Goal: Task Accomplishment & Management: Manage account settings

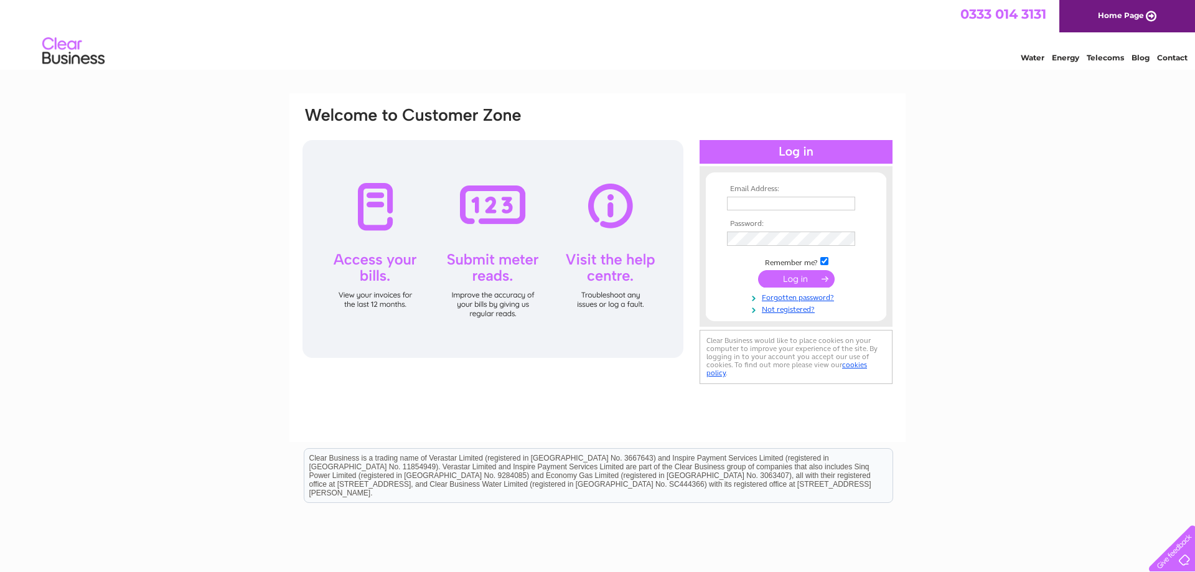
type input "accounts@soluis.com"
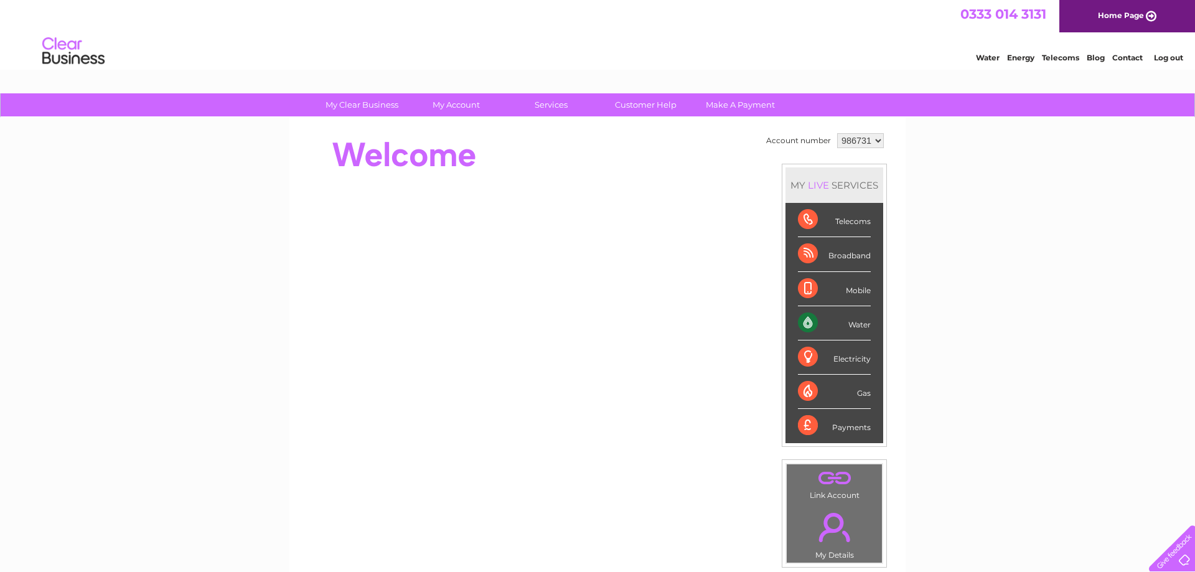
click at [834, 416] on div "Payments" at bounding box center [834, 426] width 73 height 34
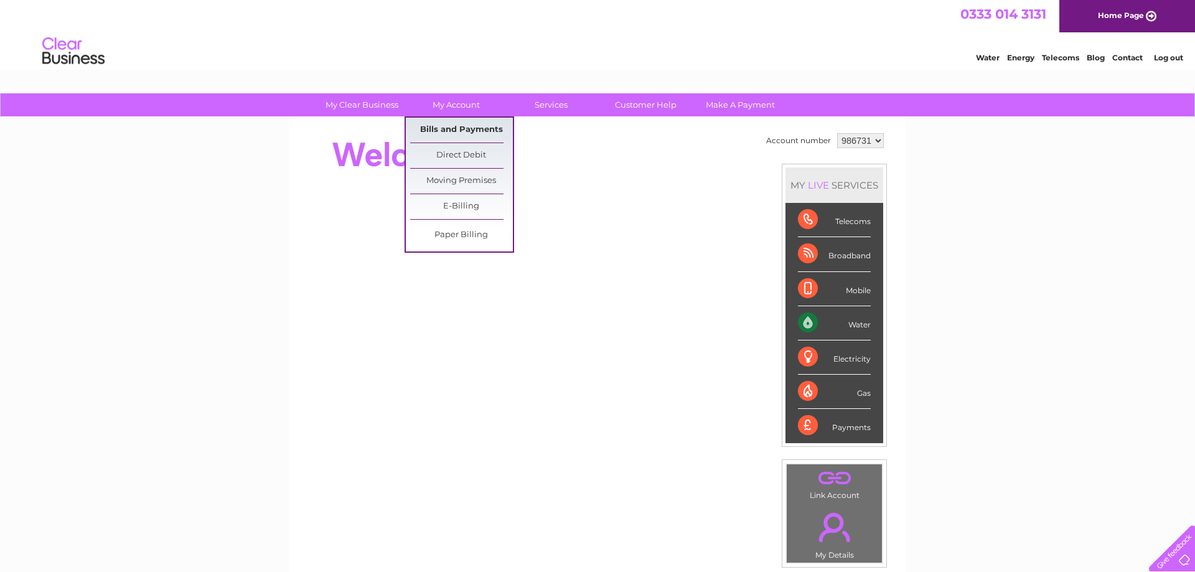
click at [469, 124] on link "Bills and Payments" at bounding box center [461, 130] width 103 height 25
click at [463, 183] on link "Moving Premises" at bounding box center [461, 181] width 103 height 25
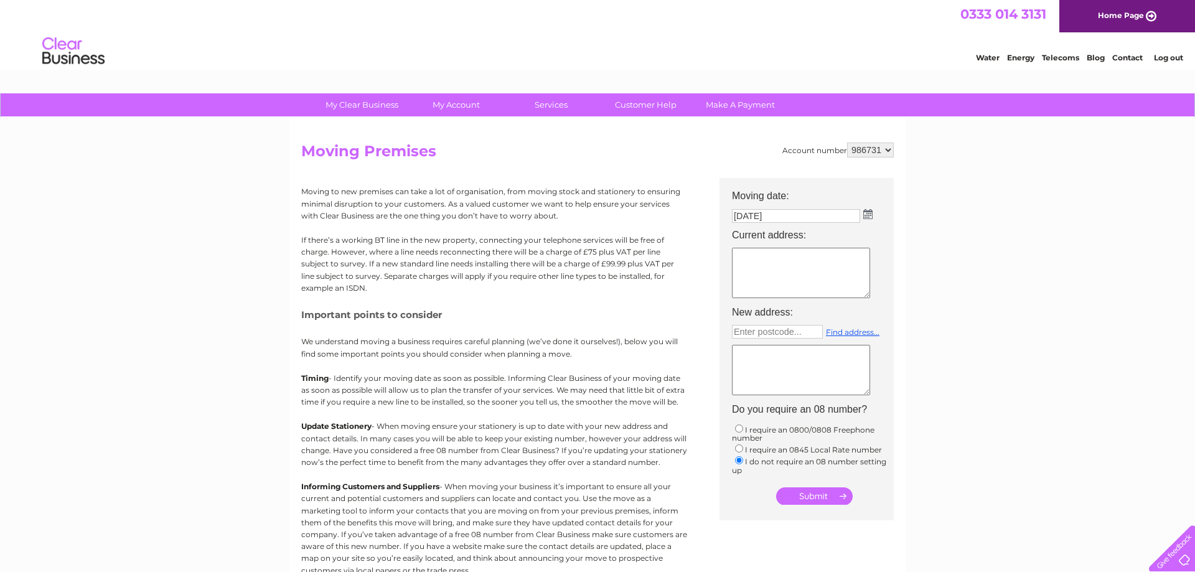
click at [867, 218] on img at bounding box center [867, 214] width 9 height 10
click at [739, 233] on div "Prev Next October 2025" at bounding box center [802, 234] width 136 height 19
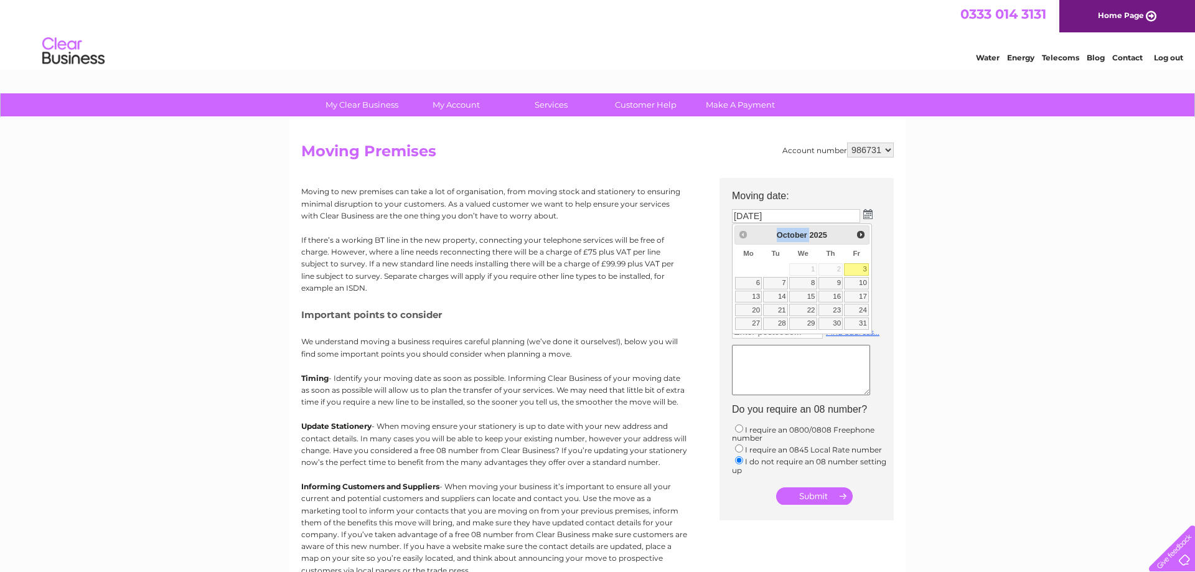
click at [739, 233] on div "Prev Next October 2025" at bounding box center [802, 234] width 136 height 19
click at [933, 250] on div "My Clear Business Login Details My Details My Preferences Link Account My Accou…" at bounding box center [597, 457] width 1195 height 729
click at [862, 218] on td "03/10/2025" at bounding box center [813, 216] width 174 height 20
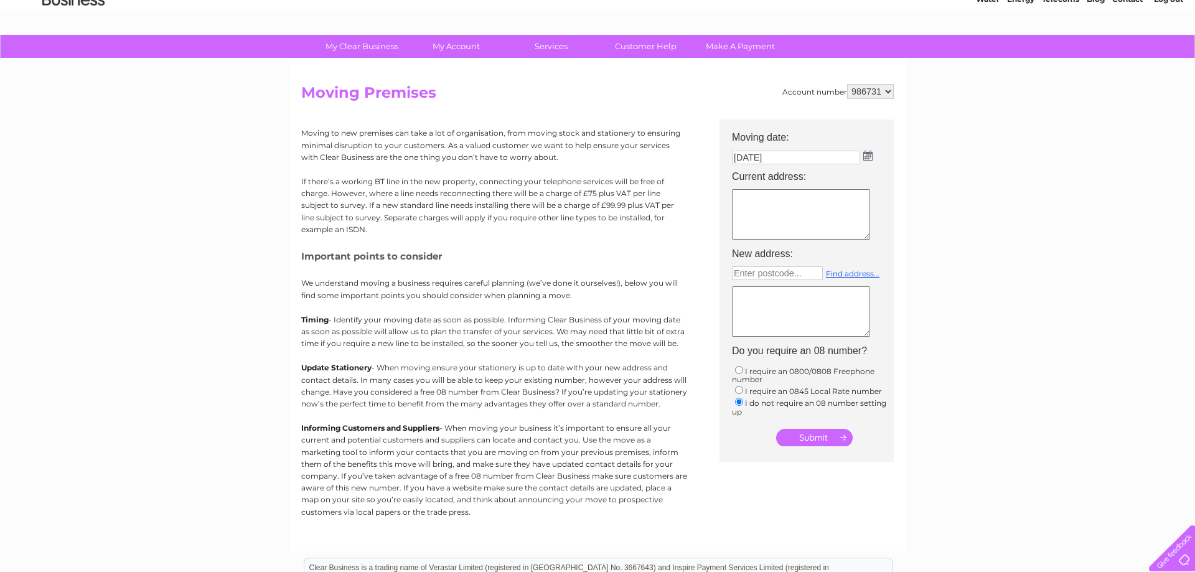
scroll to position [63, 0]
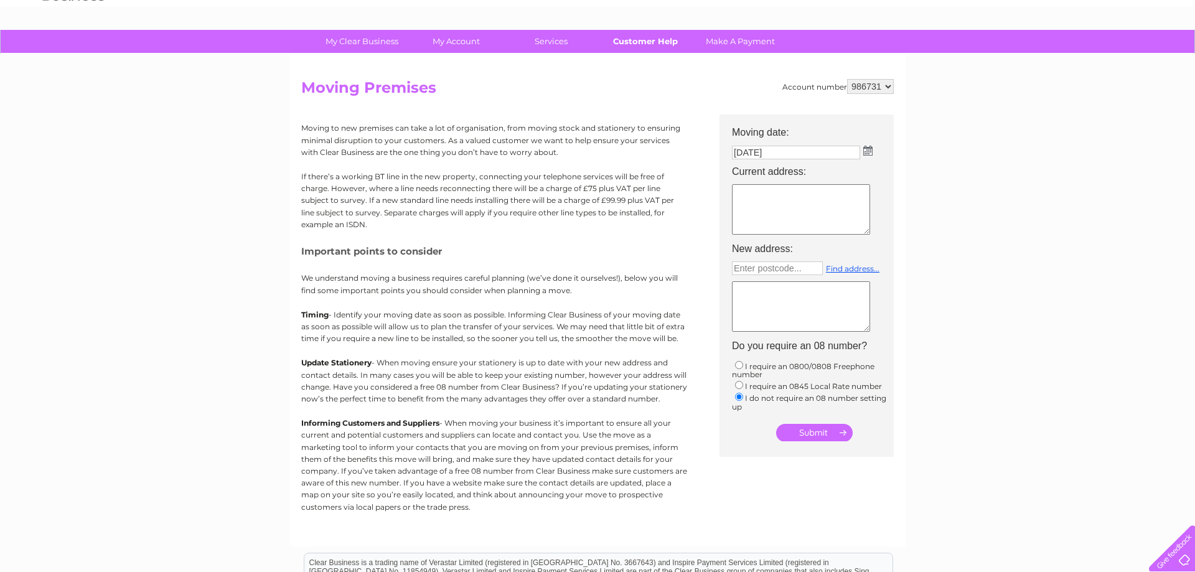
click at [636, 46] on link "Customer Help" at bounding box center [645, 41] width 103 height 23
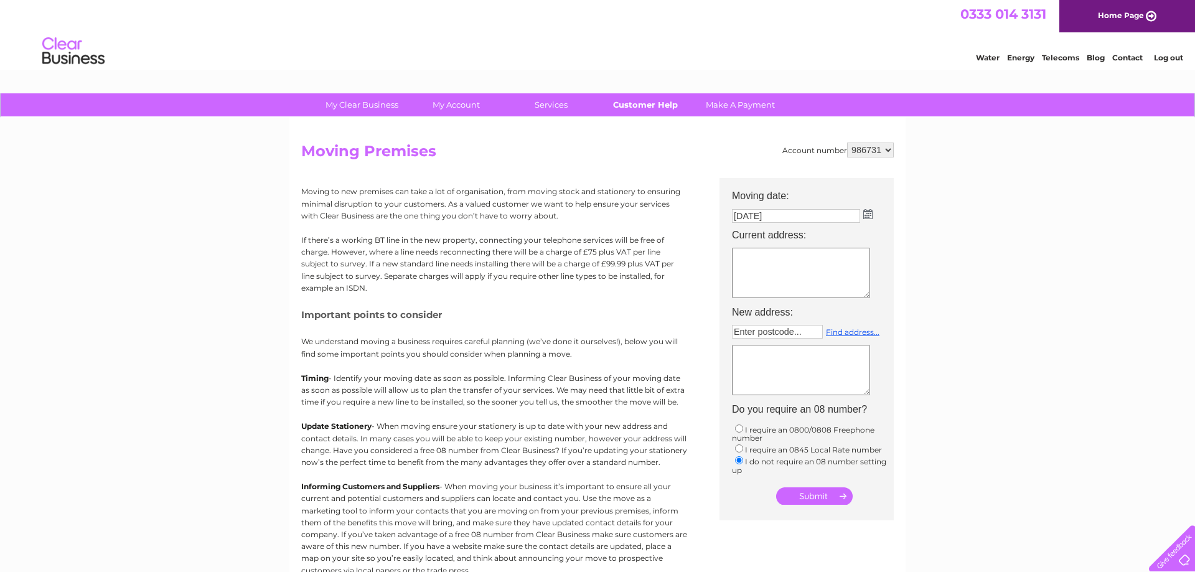
click at [661, 112] on link "Customer Help" at bounding box center [645, 104] width 103 height 23
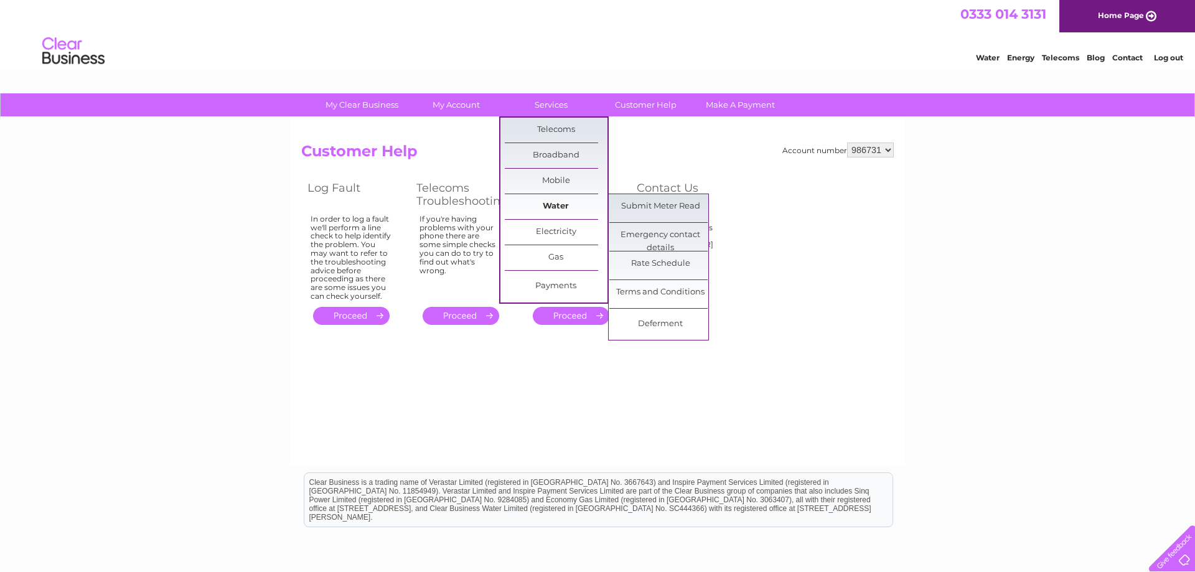
click at [559, 206] on link "Water" at bounding box center [556, 206] width 103 height 25
click at [640, 289] on link "Terms and Conditions" at bounding box center [660, 292] width 103 height 25
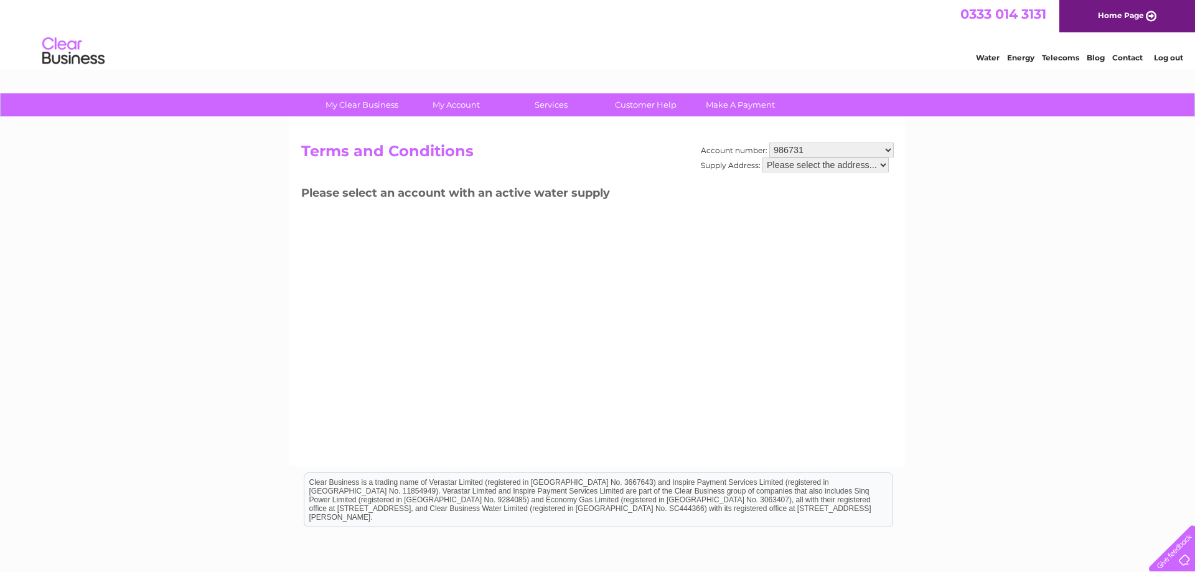
click at [892, 163] on div "Account number: 986731 Supply Address: Please select the address..." at bounding box center [797, 163] width 193 height 42
click at [762, 157] on select "Please select the address..." at bounding box center [825, 164] width 126 height 15
click option "Please select the address..." at bounding box center [0, 0] width 0 height 0
click at [762, 157] on select "Please select the address..." at bounding box center [825, 164] width 126 height 15
click at [840, 161] on select "Please select the address..." at bounding box center [825, 164] width 126 height 15
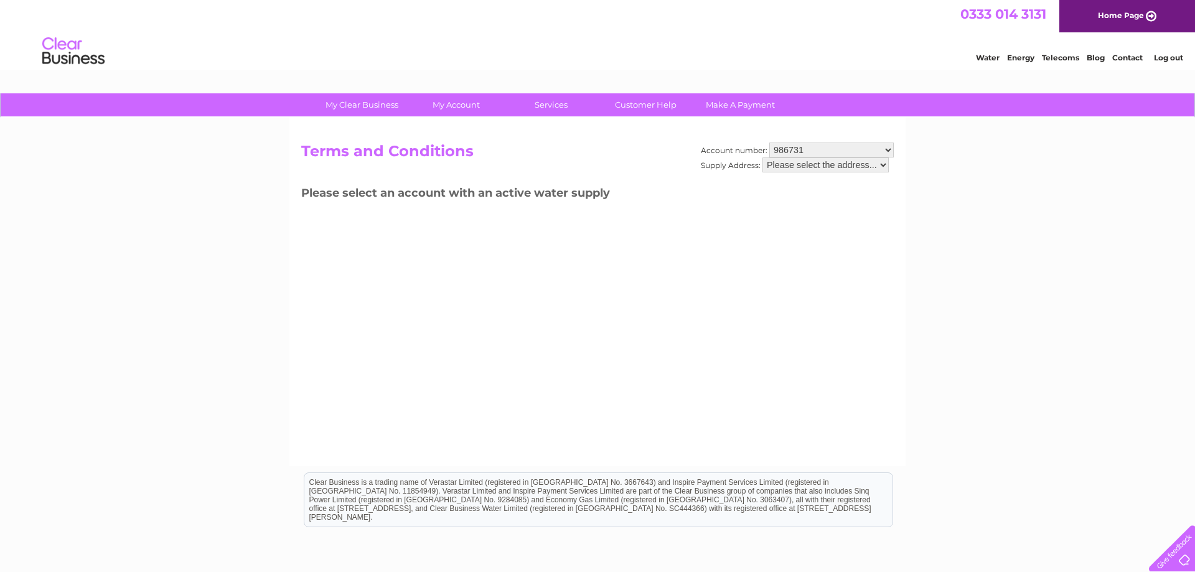
click at [762, 157] on select "Please select the address..." at bounding box center [825, 164] width 126 height 15
click option "Please select the address..." at bounding box center [0, 0] width 0 height 0
click at [762, 157] on select "Please select the address..." at bounding box center [825, 164] width 126 height 15
click at [769, 142] on select "986731" at bounding box center [831, 149] width 124 height 15
click option "986731" at bounding box center [0, 0] width 0 height 0
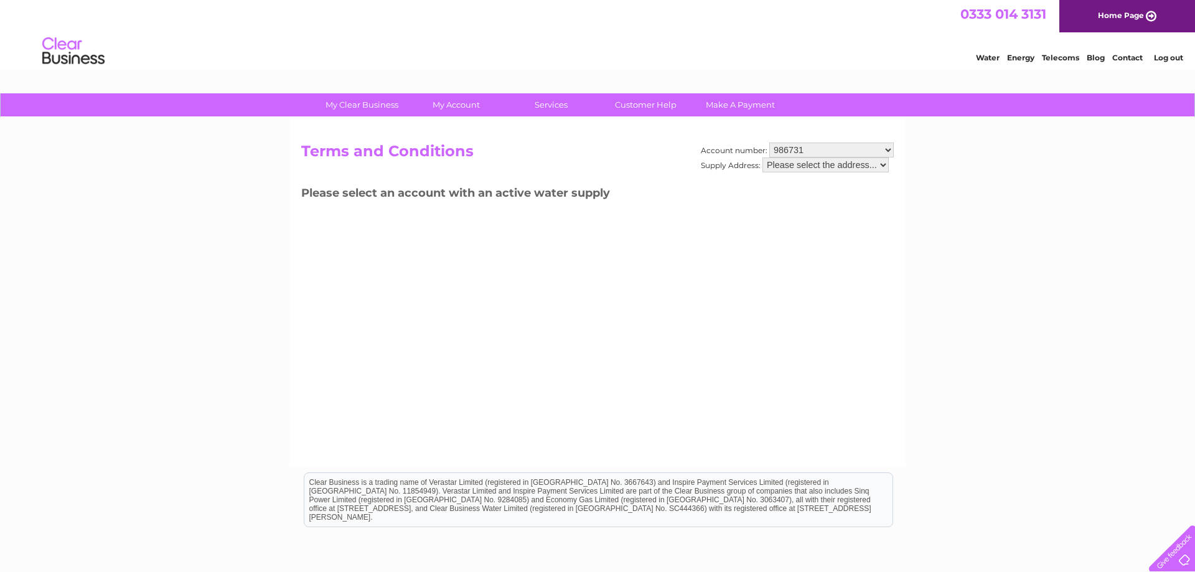
click at [762, 157] on select "Please select the address..." at bounding box center [825, 164] width 126 height 15
click at [803, 162] on select "Please select the address..." at bounding box center [825, 164] width 126 height 15
click at [638, 98] on link "Customer Help" at bounding box center [645, 104] width 103 height 23
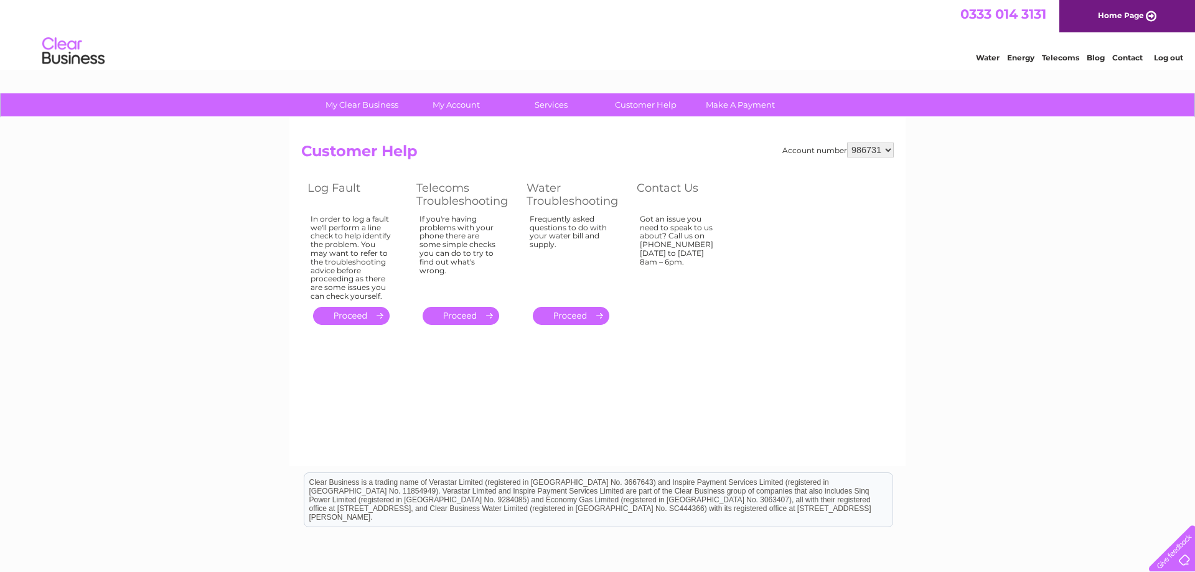
click at [578, 319] on link "." at bounding box center [571, 316] width 77 height 18
click at [755, 114] on link "Make A Payment" at bounding box center [740, 104] width 103 height 23
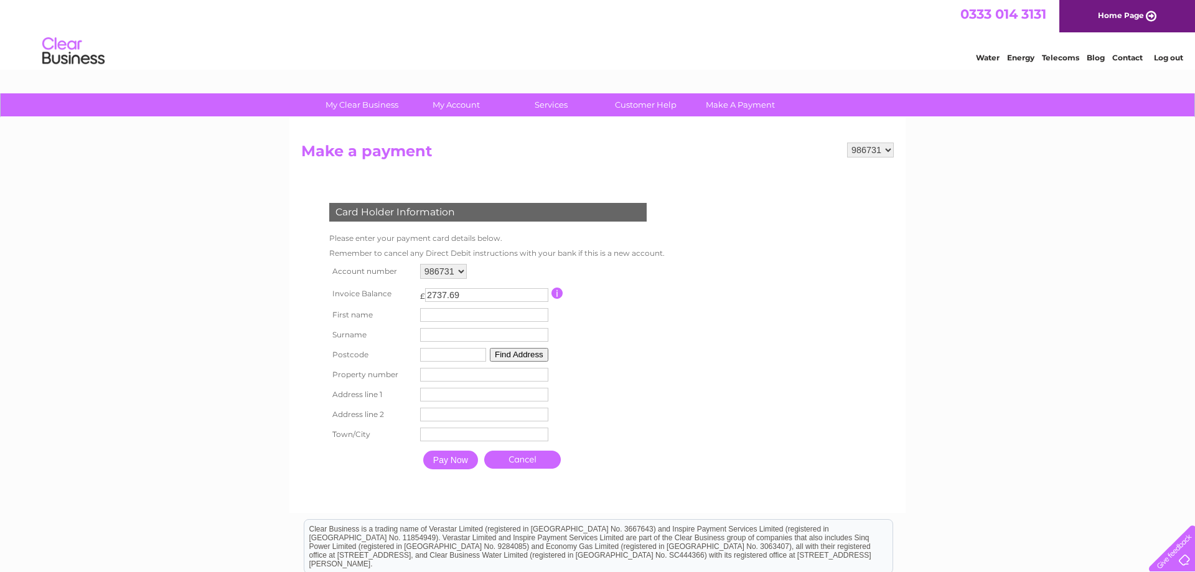
click at [524, 365] on td "Find Address" at bounding box center [484, 355] width 134 height 20
click at [521, 360] on button "Find Address" at bounding box center [519, 355] width 58 height 14
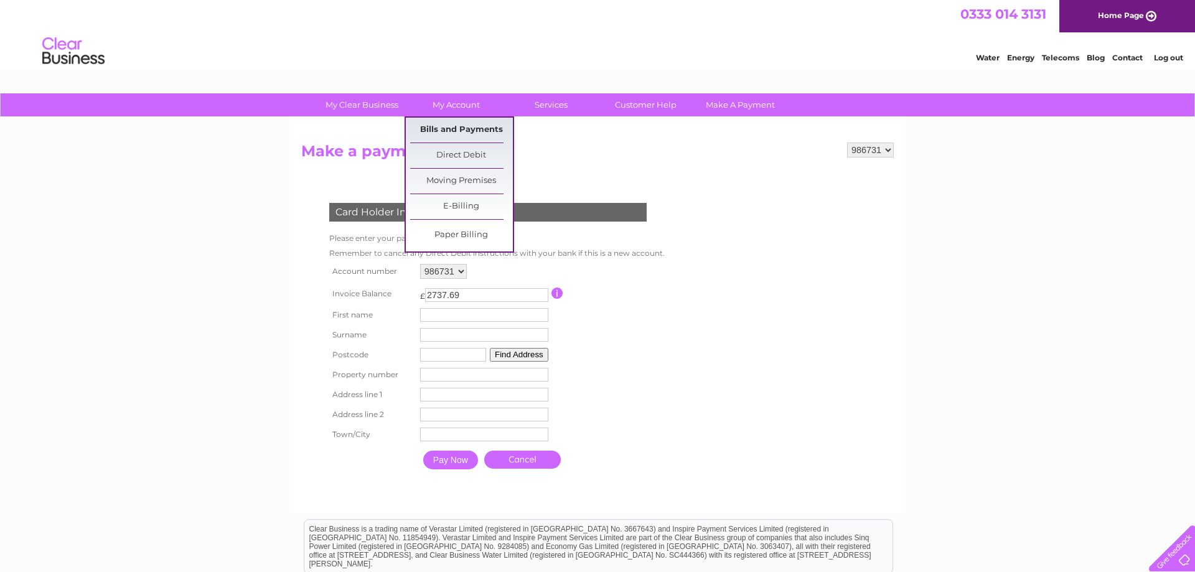
click at [450, 136] on link "Bills and Payments" at bounding box center [461, 130] width 103 height 25
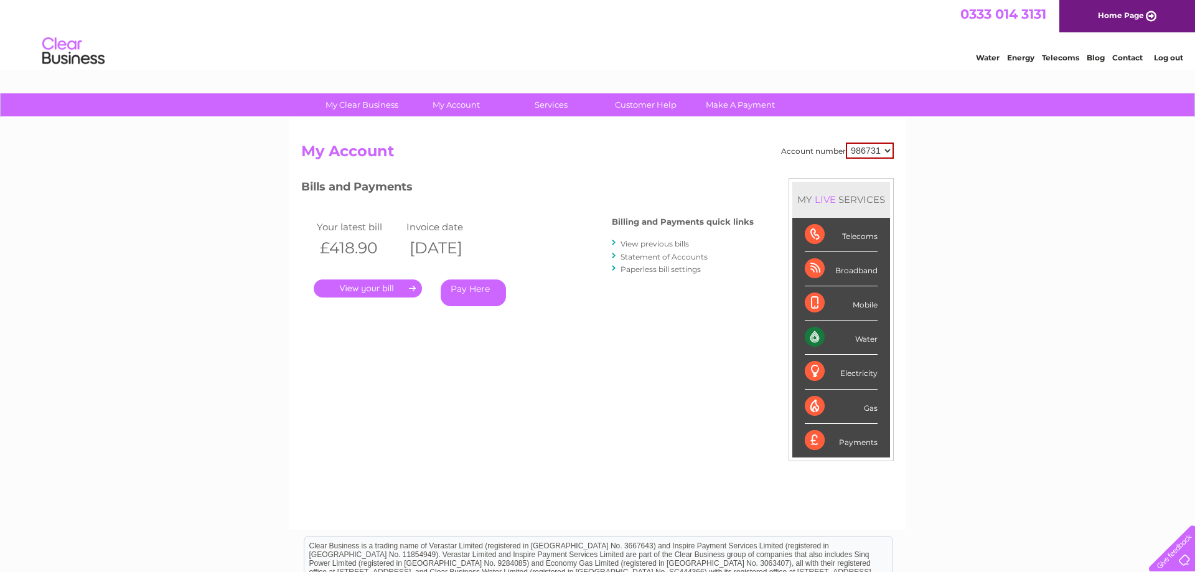
click at [382, 286] on link "." at bounding box center [368, 288] width 108 height 18
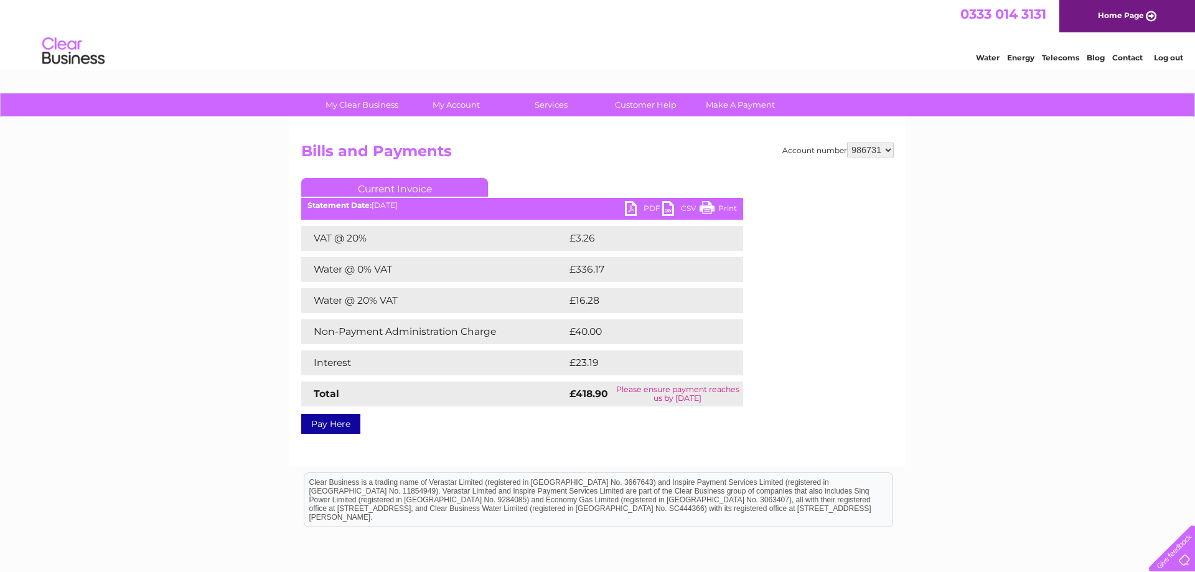
click at [641, 209] on link "PDF" at bounding box center [643, 210] width 37 height 18
click at [320, 429] on link "Pay Here" at bounding box center [330, 424] width 59 height 20
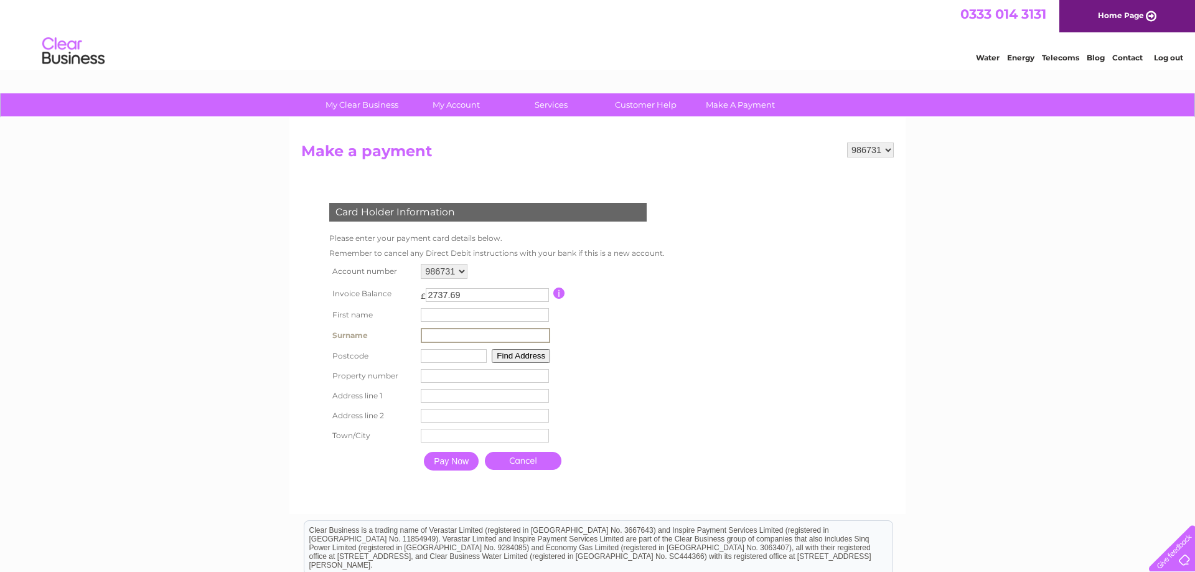
click at [436, 331] on input "text" at bounding box center [485, 335] width 129 height 15
click at [427, 319] on input "text" at bounding box center [485, 315] width 128 height 14
click at [527, 386] on td "Property Number" at bounding box center [486, 376] width 136 height 20
click at [442, 355] on input "text" at bounding box center [453, 355] width 66 height 14
click at [443, 424] on td "Address Line Two" at bounding box center [484, 414] width 134 height 20
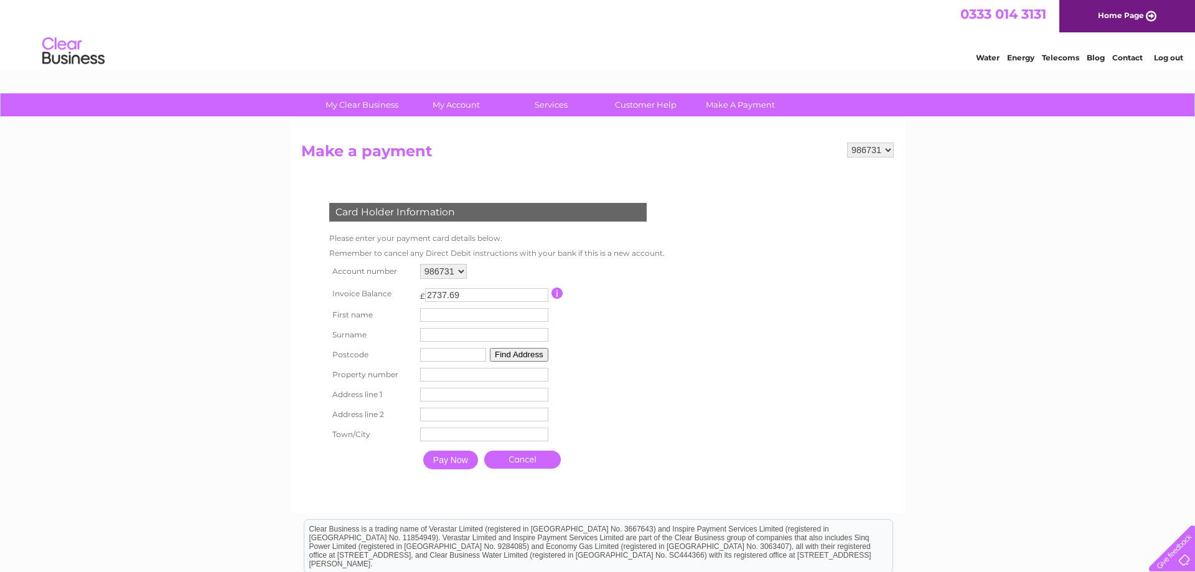
click at [453, 356] on input "text" at bounding box center [453, 355] width 66 height 14
click at [521, 351] on button "Find Address" at bounding box center [519, 355] width 58 height 14
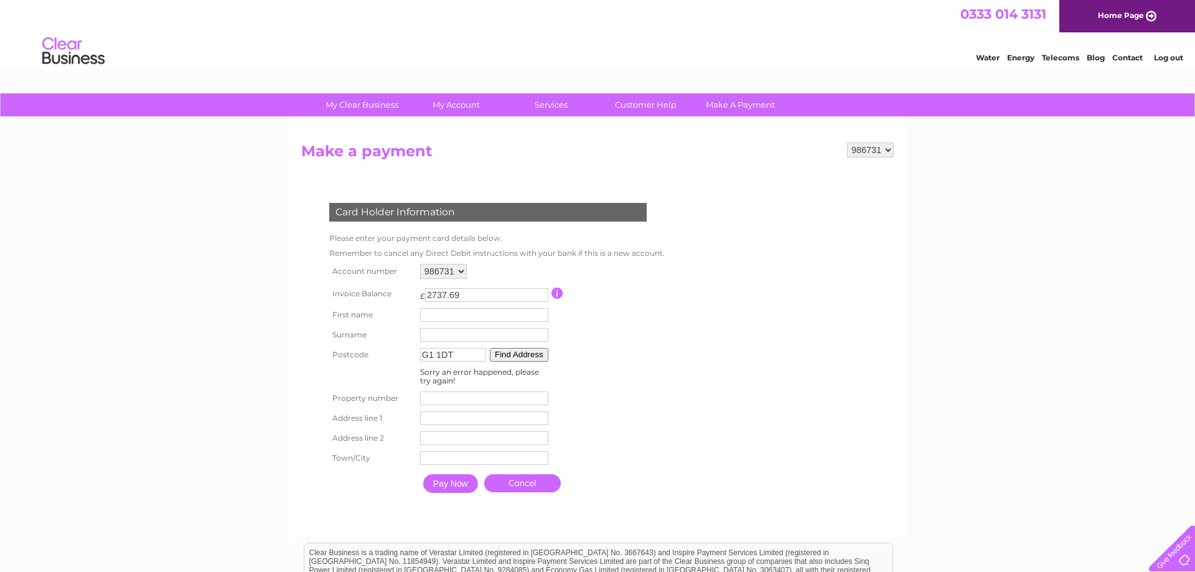
click at [524, 351] on button "Find Address" at bounding box center [519, 355] width 58 height 14
click at [436, 360] on input "G1 1DT" at bounding box center [453, 355] width 66 height 14
type input "G11DT"
click at [532, 354] on button "Find Address" at bounding box center [519, 355] width 58 height 14
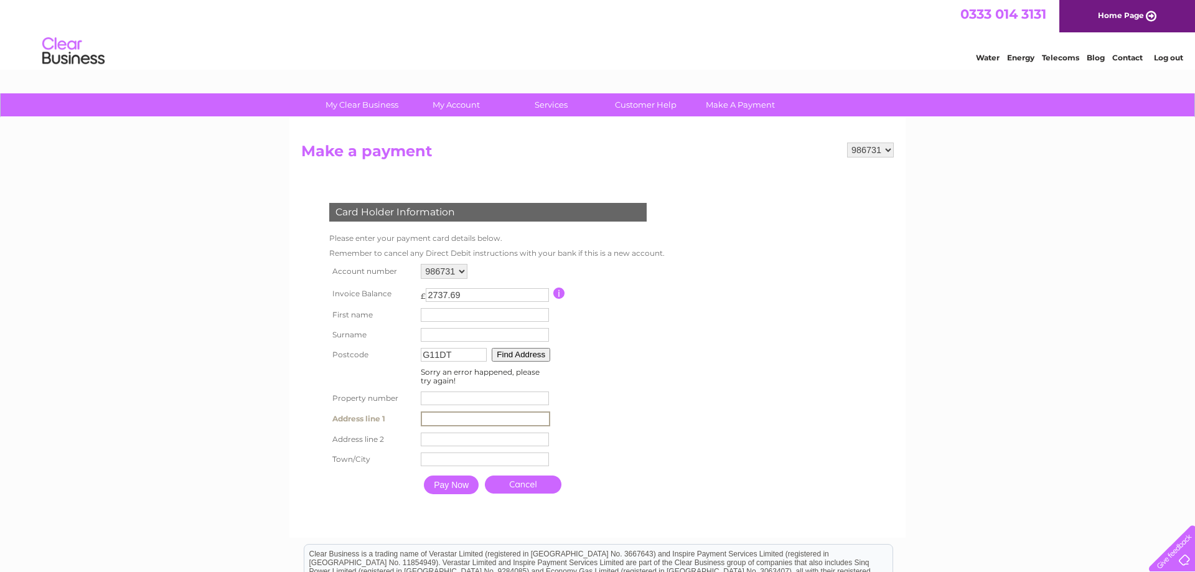
click at [441, 426] on input "text" at bounding box center [485, 418] width 129 height 15
paste input "07/10/2025 06/01/202"
type input "07/10/2025 06/01/202"
drag, startPoint x: 520, startPoint y: 423, endPoint x: 363, endPoint y: 411, distance: 157.3
click at [421, 411] on input "07/10/2025 06/01/202" at bounding box center [485, 418] width 129 height 15
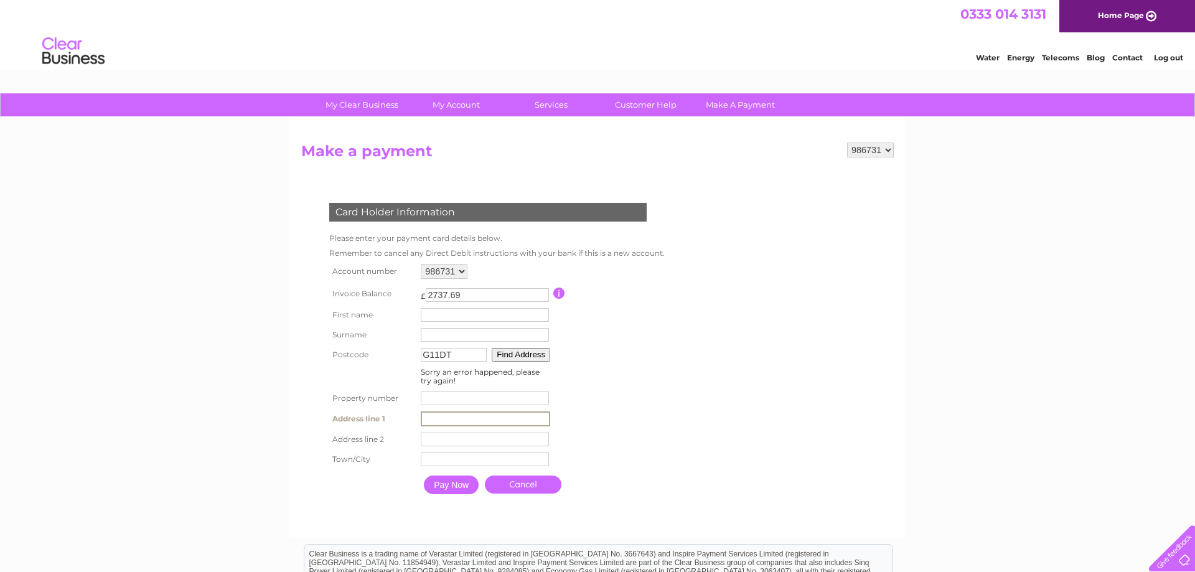
click at [427, 422] on input "text" at bounding box center [485, 418] width 129 height 15
paste input "54 Miller Street"
type input "54 Miller Street"
click at [637, 399] on table "Account number 986731 Invoice Balance £ 2737.69 First name Surname Postcode" at bounding box center [495, 381] width 339 height 240
click at [420, 264] on select "986731" at bounding box center [443, 271] width 47 height 15
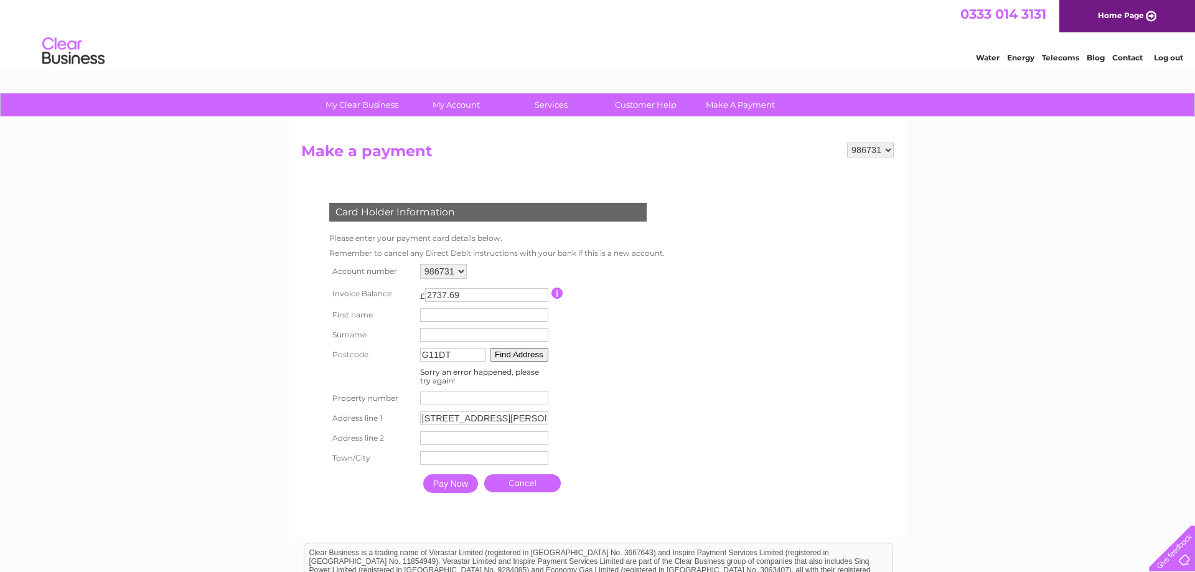
click at [420, 264] on select "986731" at bounding box center [443, 271] width 47 height 15
click at [444, 339] on input "text" at bounding box center [485, 335] width 129 height 15
click at [433, 319] on input "text" at bounding box center [485, 315] width 128 height 14
type input "Soluis Group"
click at [448, 462] on input "text" at bounding box center [485, 458] width 129 height 15
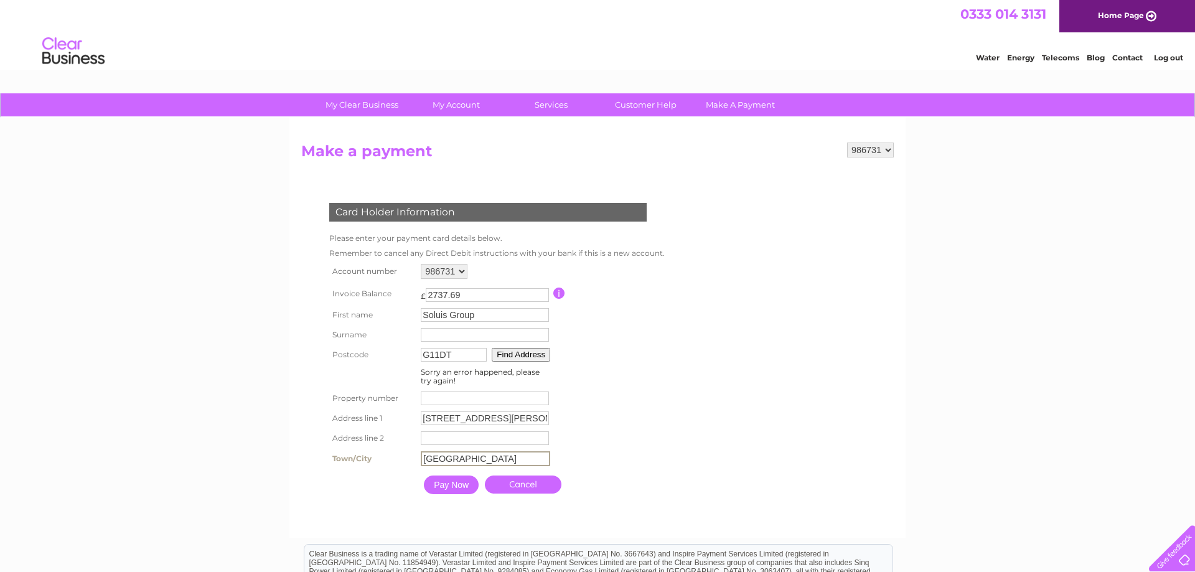
type input "[GEOGRAPHIC_DATA]"
click at [751, 275] on form "986731 Make a payment Card Holder Information Please enter your payment card de…" at bounding box center [597, 332] width 592 height 381
click at [454, 489] on input "Pay Now" at bounding box center [450, 483] width 55 height 19
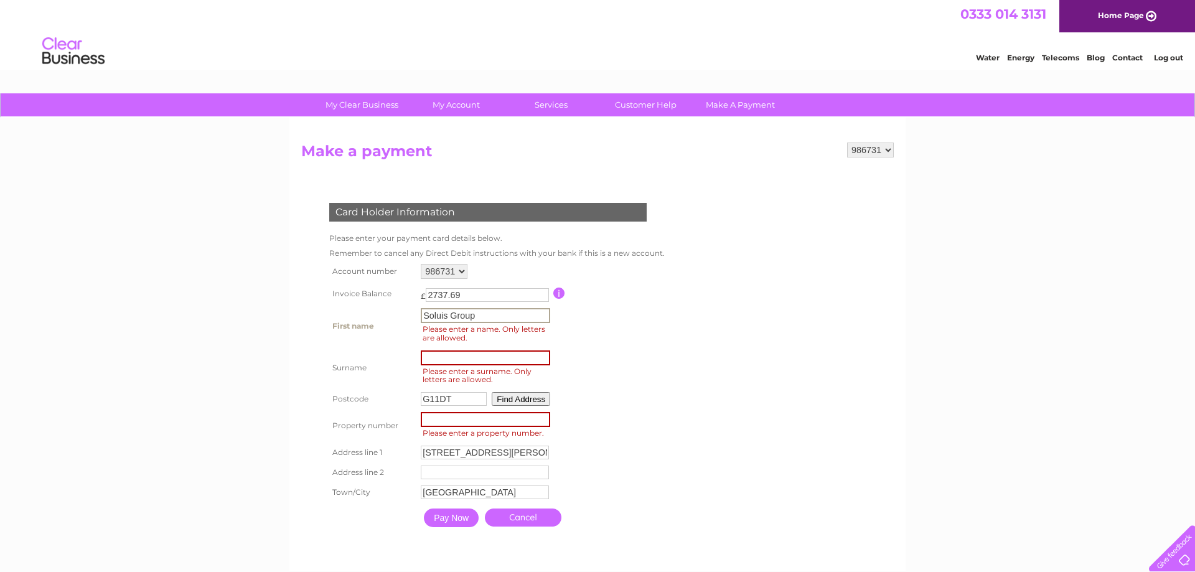
click at [488, 321] on input "Soluis Group" at bounding box center [485, 315] width 129 height 15
drag, startPoint x: 488, startPoint y: 320, endPoint x: 393, endPoint y: 319, distance: 94.6
click at [421, 319] on input "Soluis Group" at bounding box center [485, 315] width 129 height 15
type input "[PERSON_NAME]"
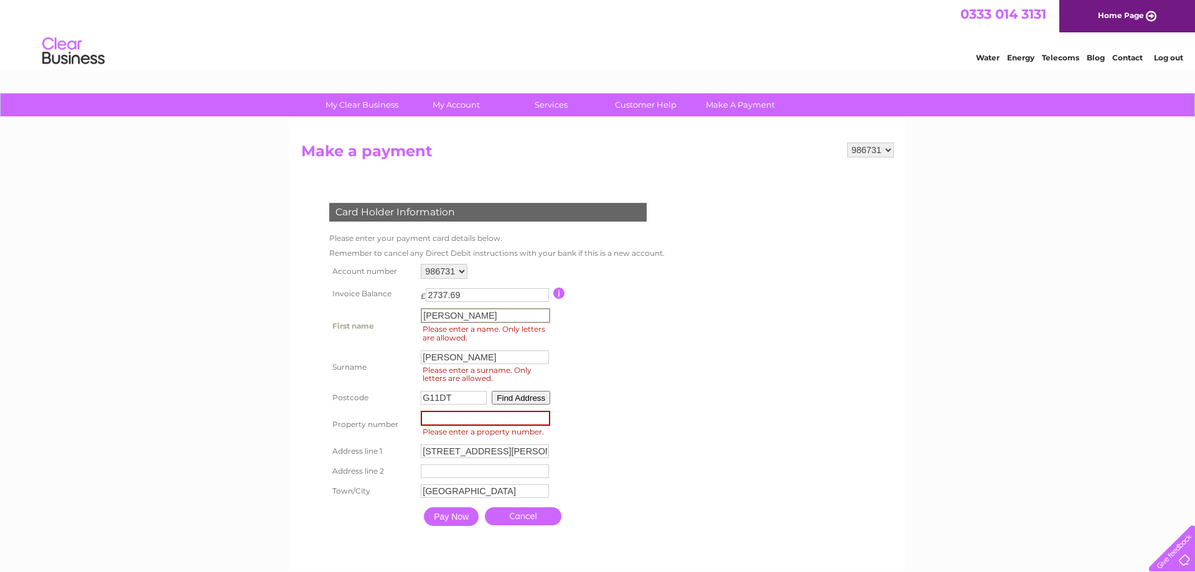
click at [602, 414] on table "Account number 986731 Invoice Balance £ 2737.69 First name Sarah Surname" at bounding box center [495, 396] width 339 height 271
click at [467, 416] on input "number" at bounding box center [485, 416] width 129 height 15
type input "54"
click at [744, 495] on form "986731 Make a payment Card Holder Information Please enter your payment card de…" at bounding box center [597, 348] width 592 height 412
click at [468, 518] on input "Pay Now" at bounding box center [450, 514] width 55 height 19
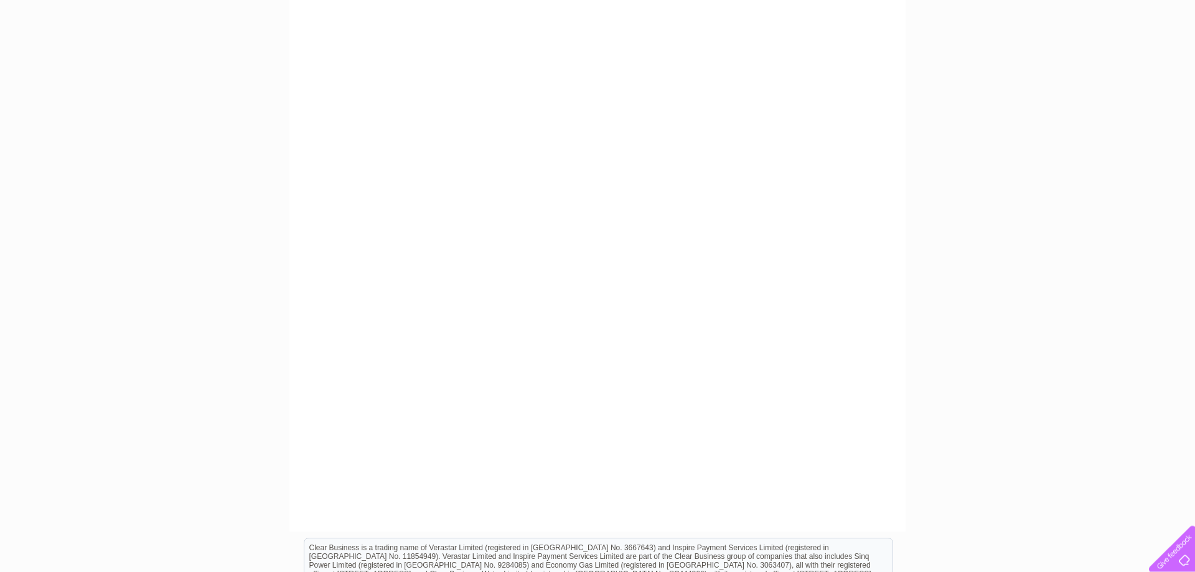
scroll to position [212, 0]
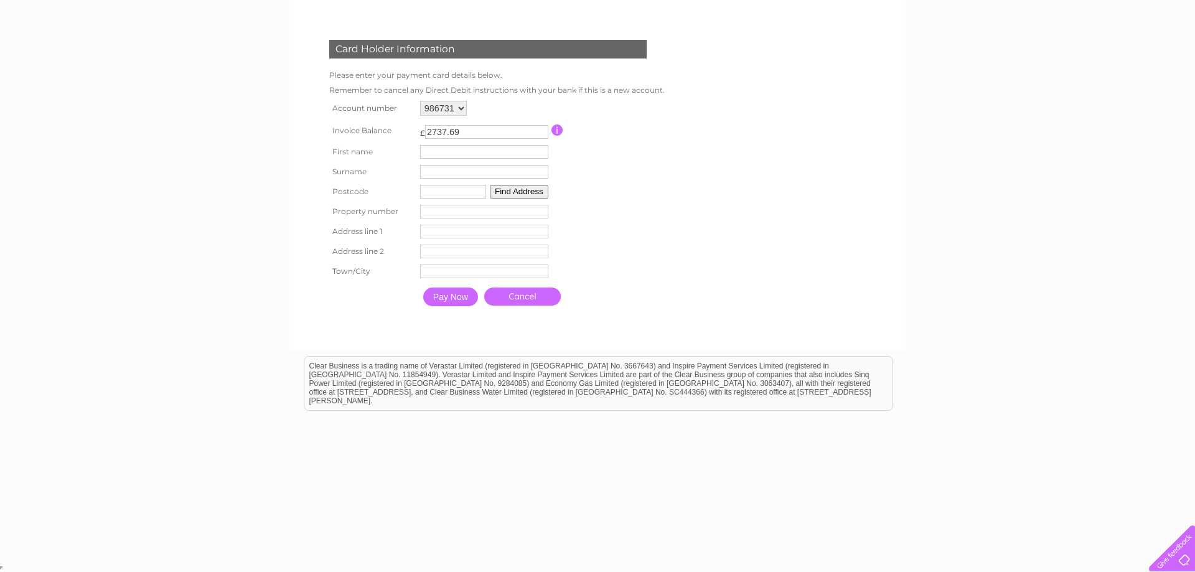
click at [437, 147] on input "text" at bounding box center [484, 152] width 128 height 14
type input "[PERSON_NAME]"
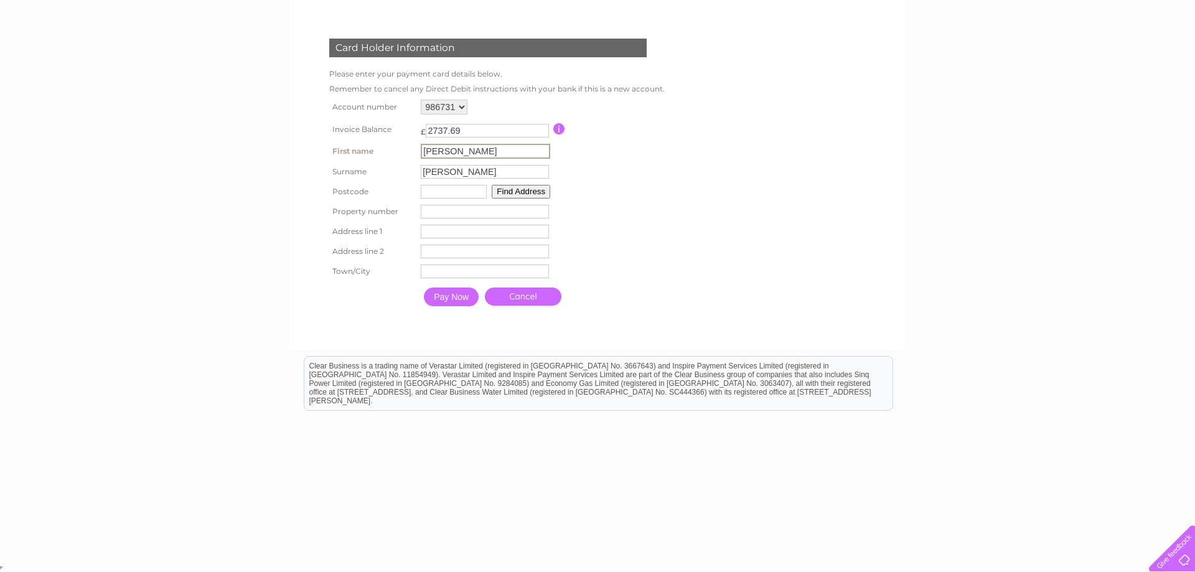
type input "G1 1TS"
type input "[US_STATE] Court"
type input "[GEOGRAPHIC_DATA]"
click at [454, 193] on input "G1 1TS" at bounding box center [454, 192] width 66 height 14
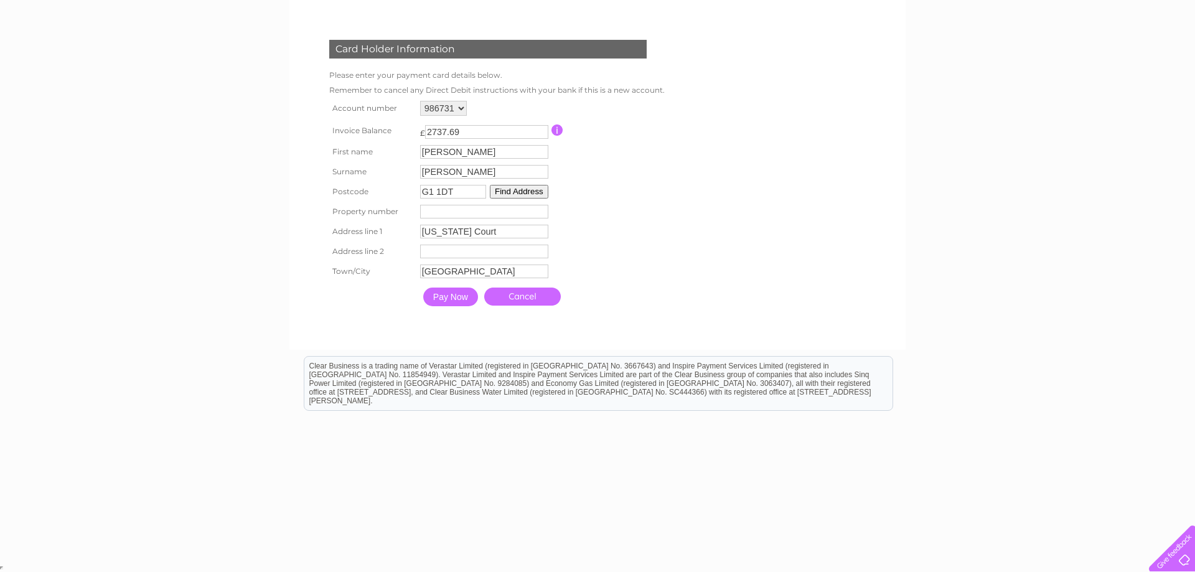
type input "G1 1DT"
click at [685, 267] on form "986731 Make a payment Card Holder Information Please enter your payment card de…" at bounding box center [597, 158] width 592 height 358
click at [452, 207] on input "number" at bounding box center [484, 212] width 128 height 14
type input "54"
click at [431, 247] on input "text" at bounding box center [485, 250] width 129 height 15
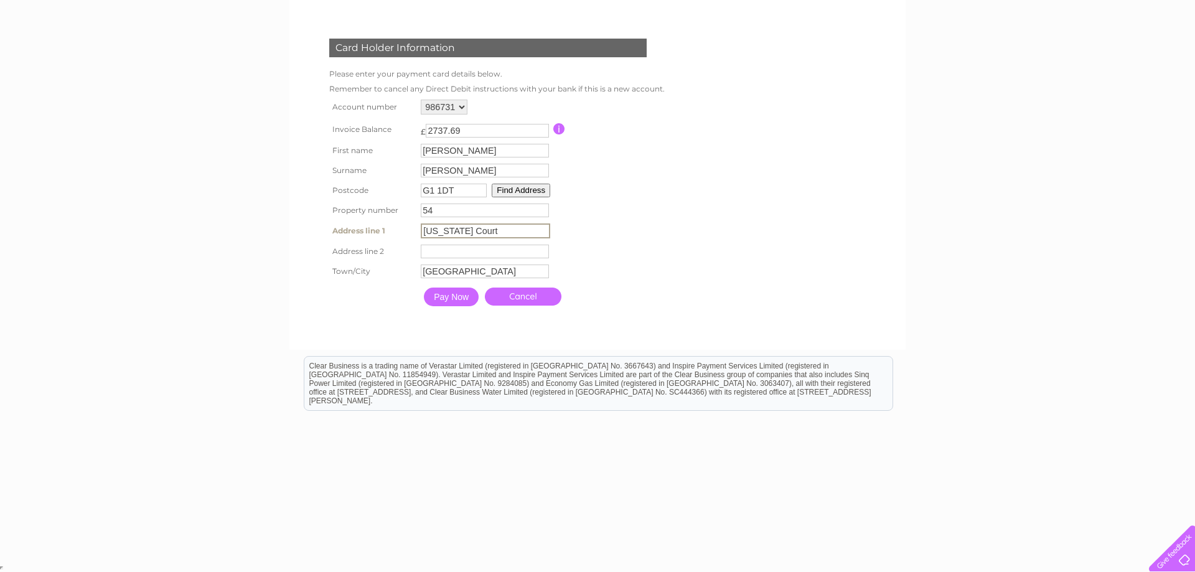
drag, startPoint x: 485, startPoint y: 231, endPoint x: 397, endPoint y: 225, distance: 88.0
click at [421, 225] on input "Virginia Court" at bounding box center [485, 230] width 129 height 15
click at [445, 230] on input "text" at bounding box center [485, 230] width 129 height 15
type input "Miller Street"
click at [651, 301] on td "Pay Now Cancel" at bounding box center [542, 296] width 248 height 31
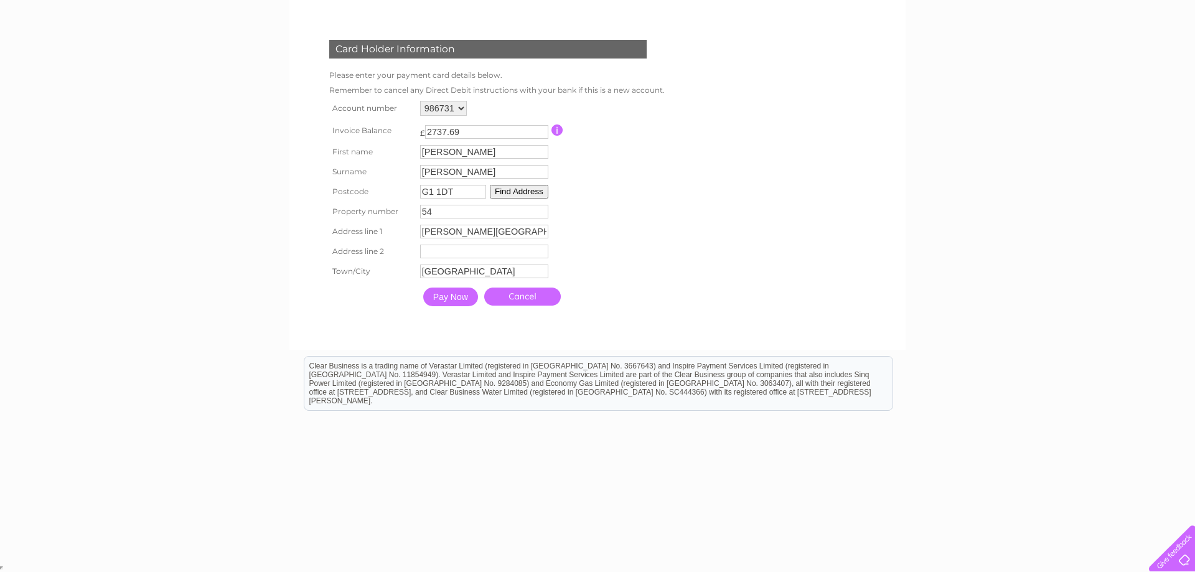
click at [431, 293] on input "Pay Now" at bounding box center [450, 296] width 55 height 19
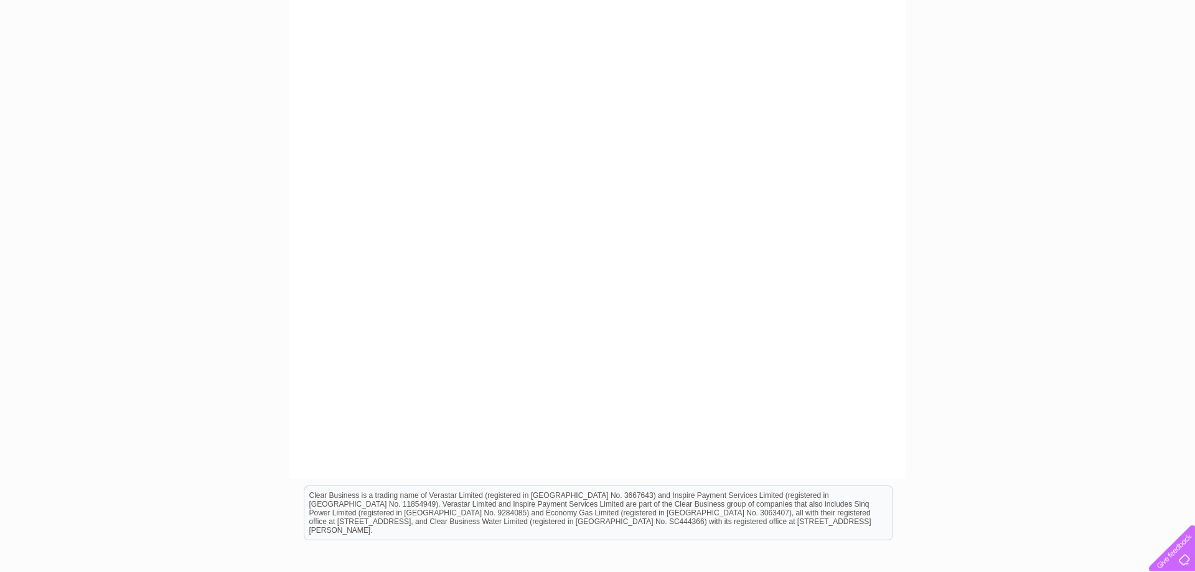
scroll to position [212, 0]
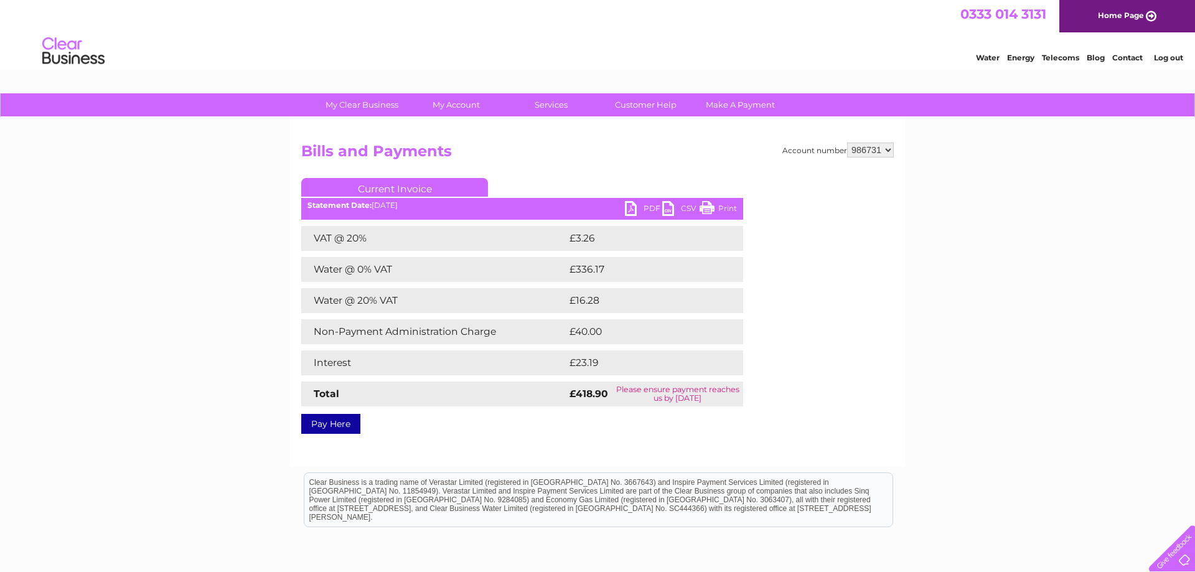
click at [847, 142] on select "986731" at bounding box center [870, 149] width 47 height 15
drag, startPoint x: 868, startPoint y: 147, endPoint x: 940, endPoint y: 179, distance: 78.3
click at [940, 179] on div "My Clear Business Login Details My Details My Preferences Link Account My Accou…" at bounding box center [597, 386] width 1195 height 586
click at [652, 110] on link "Customer Help" at bounding box center [645, 104] width 103 height 23
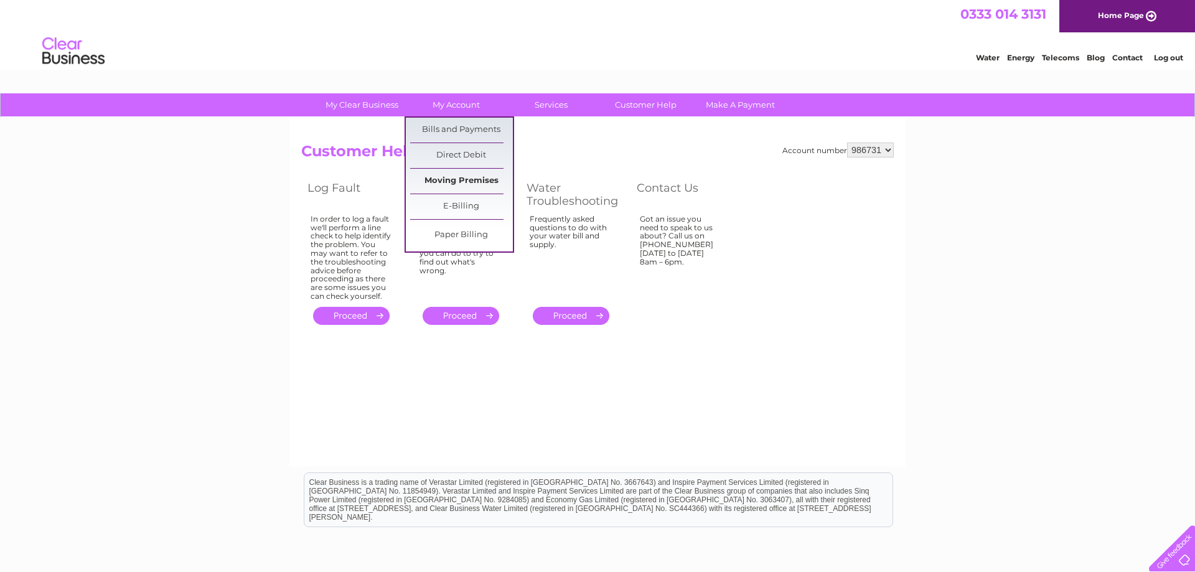
click at [469, 175] on link "Moving Premises" at bounding box center [461, 181] width 103 height 25
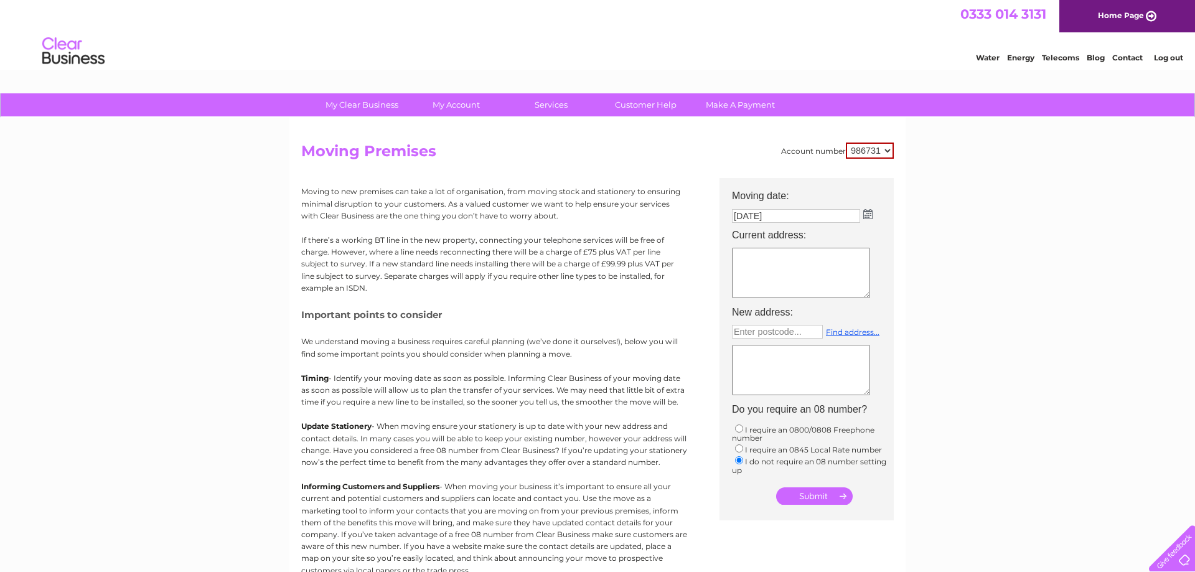
click at [773, 253] on textarea at bounding box center [801, 273] width 138 height 50
click at [754, 263] on textarea at bounding box center [801, 273] width 138 height 50
paste textarea "Soluis Group Flat Ground-2 54 Miller Street Glasgow G1 1DT"
type textarea "Soluis Group Flat Ground-2 54 Miller Street Glasgow G1 1DT"
click at [884, 370] on td "Enter postcode... Find address..." at bounding box center [813, 361] width 174 height 78
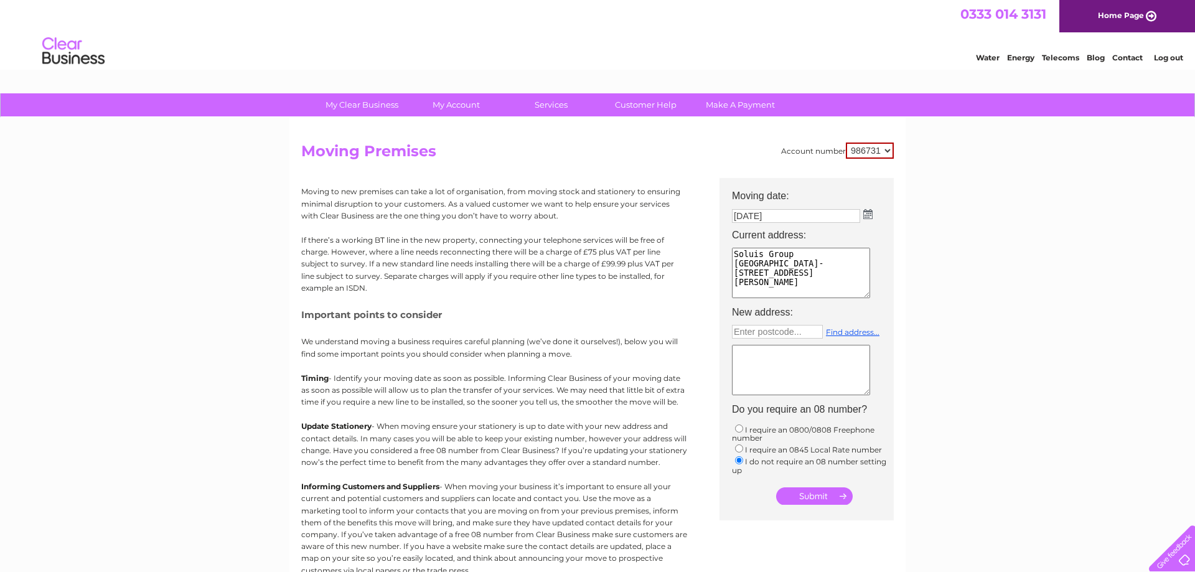
click at [778, 365] on textarea at bounding box center [801, 370] width 138 height 50
type textarea "N/a"
click at [820, 499] on input "submit" at bounding box center [814, 495] width 77 height 17
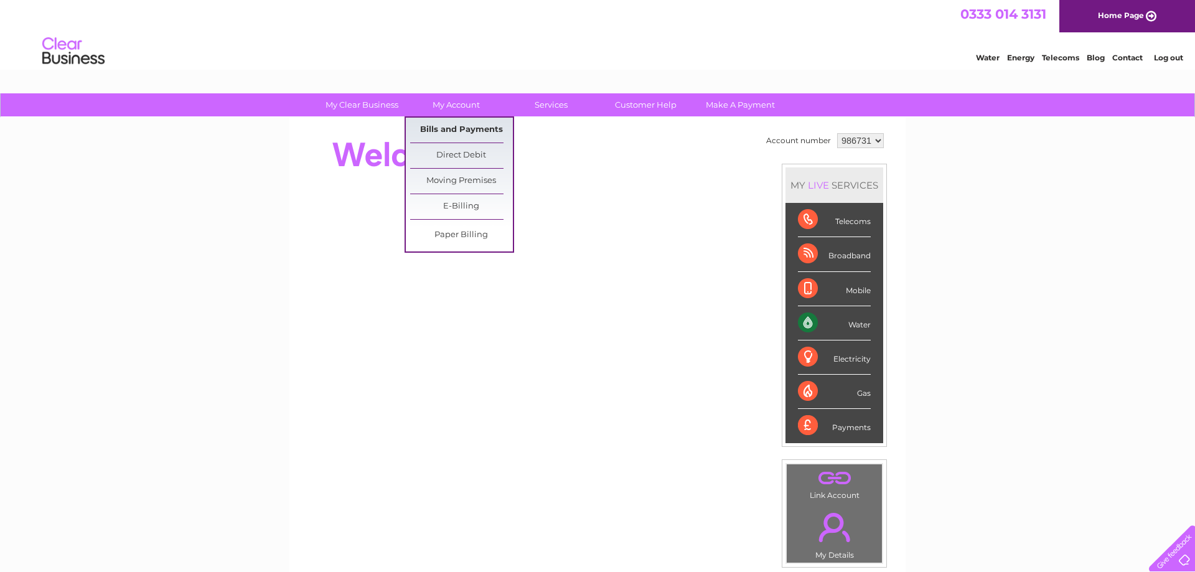
click at [454, 126] on link "Bills and Payments" at bounding box center [461, 130] width 103 height 25
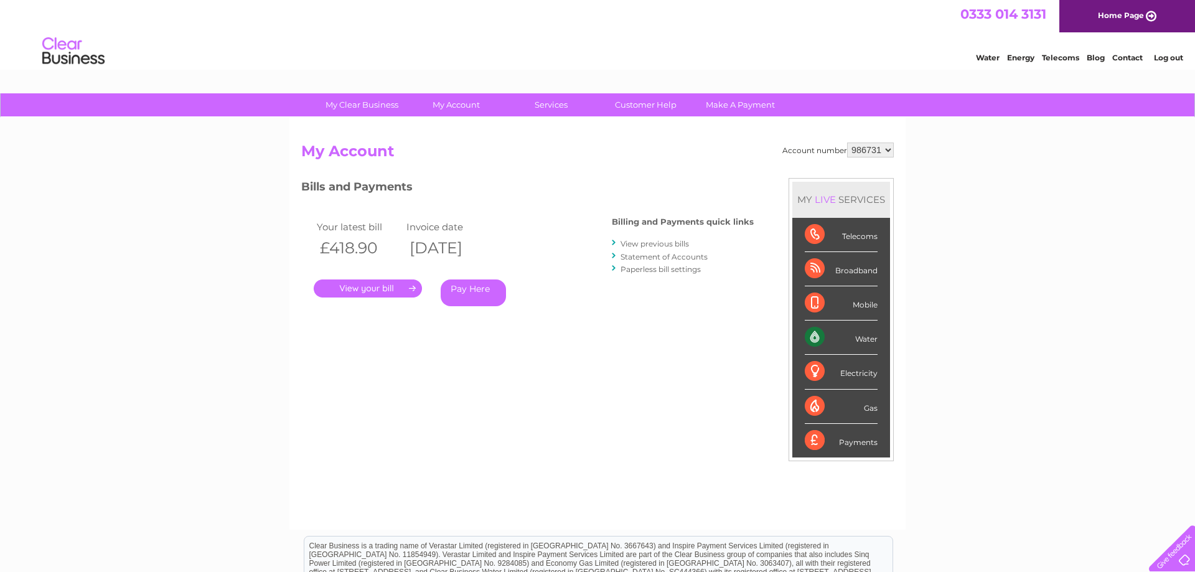
click at [671, 254] on link "Statement of Accounts" at bounding box center [663, 256] width 87 height 9
click at [623, 255] on link "Statement of Accounts" at bounding box center [663, 256] width 87 height 9
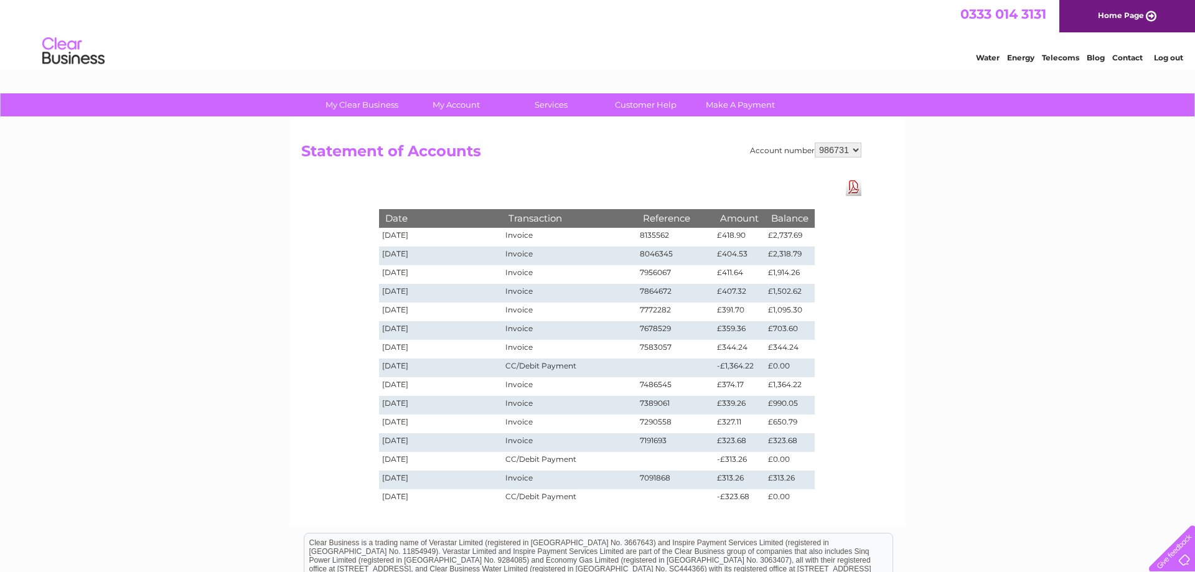
click at [853, 182] on link "Download Pdf" at bounding box center [854, 187] width 16 height 18
click at [651, 107] on link "Customer Help" at bounding box center [645, 104] width 103 height 23
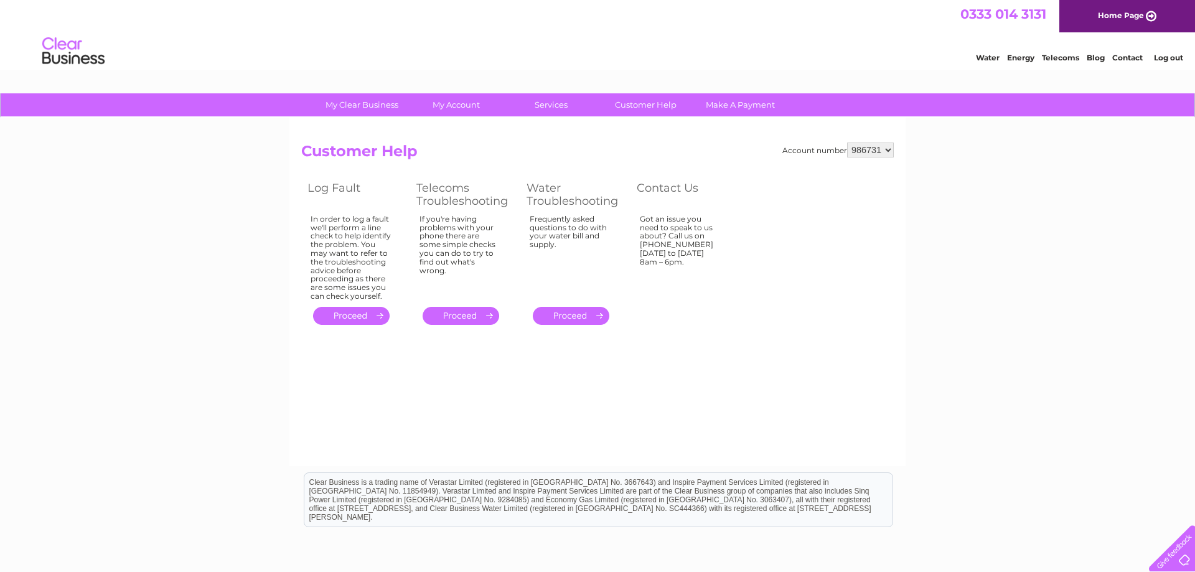
click at [584, 311] on link "." at bounding box center [571, 316] width 77 height 18
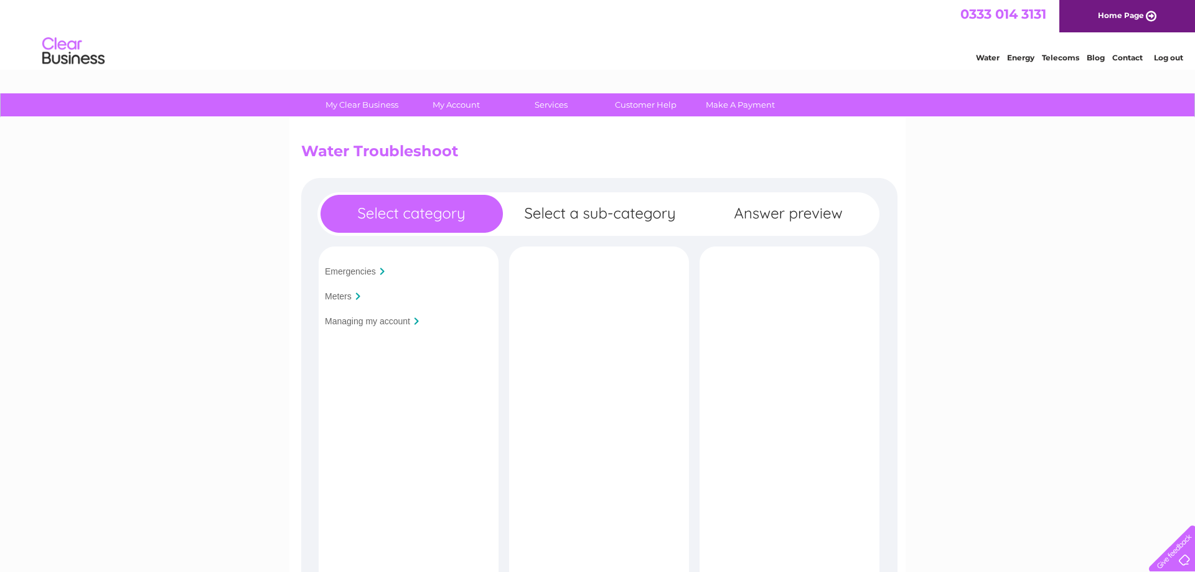
click at [362, 324] on input "Managing my account" at bounding box center [367, 321] width 85 height 10
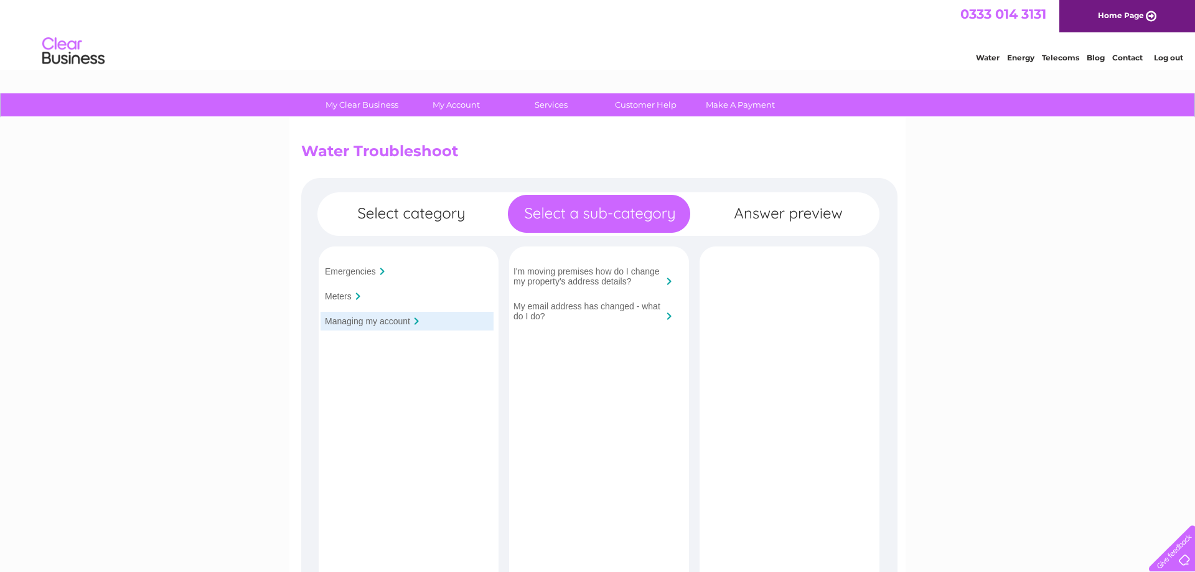
click at [556, 278] on input "I'm moving premises how do I change my property's address details?" at bounding box center [587, 276] width 149 height 20
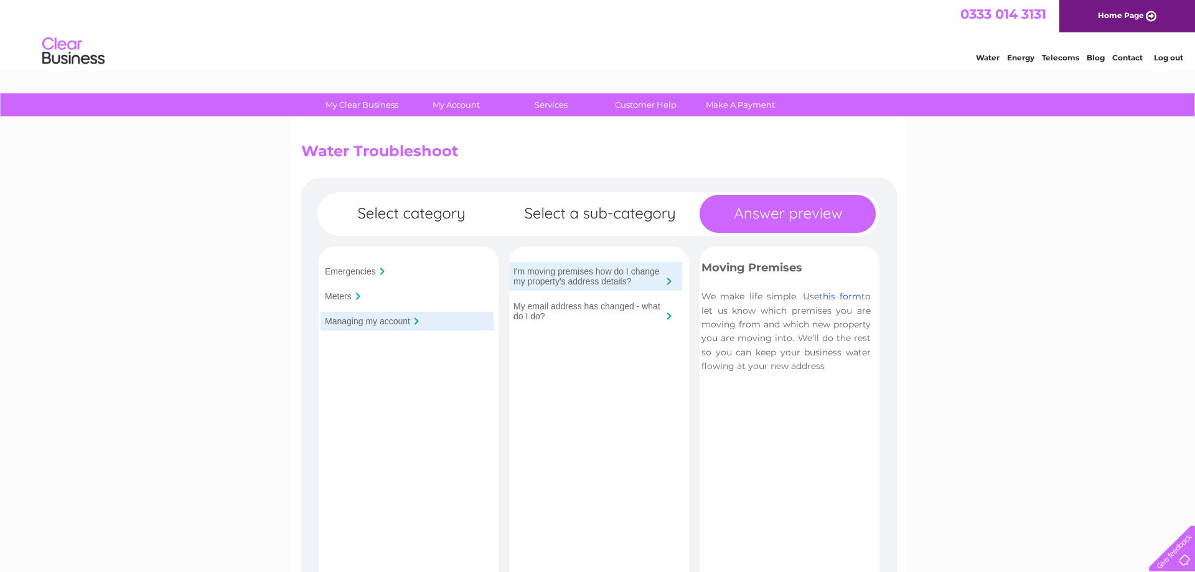
click at [849, 301] on link "this form" at bounding box center [840, 296] width 42 height 11
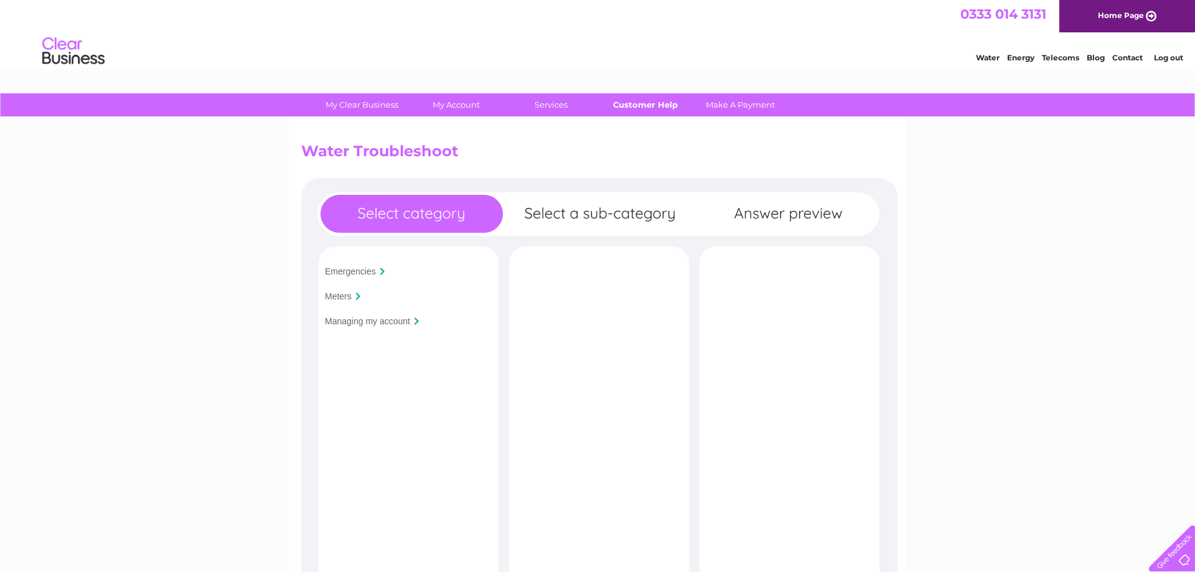
click at [642, 105] on link "Customer Help" at bounding box center [645, 104] width 103 height 23
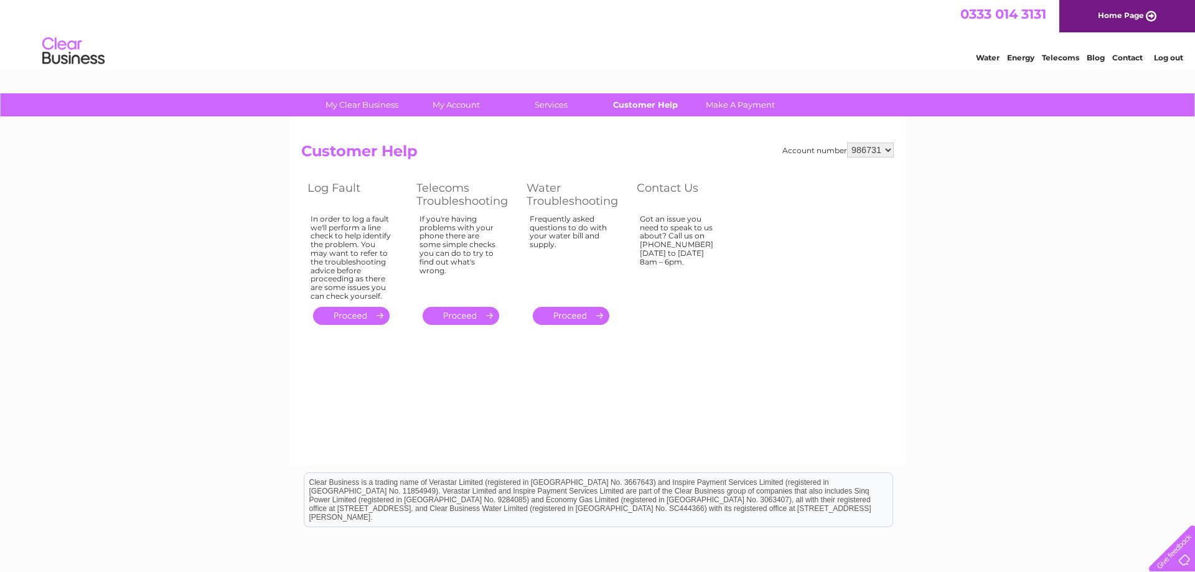
click at [642, 110] on link "Customer Help" at bounding box center [645, 104] width 103 height 23
click at [1136, 58] on link "Contact" at bounding box center [1127, 57] width 30 height 9
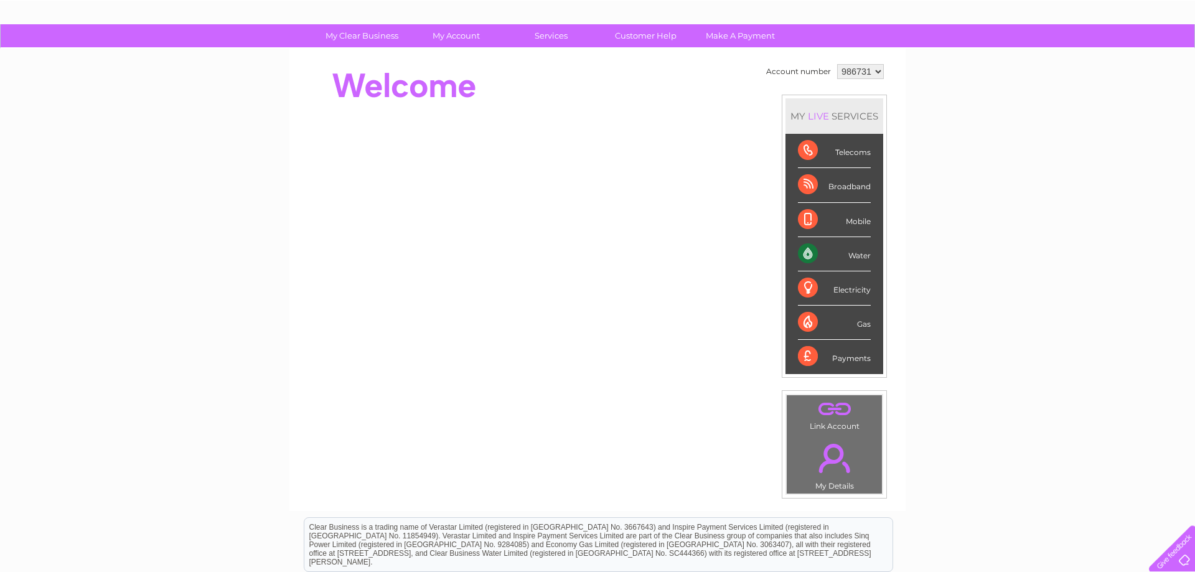
scroll to position [63, 0]
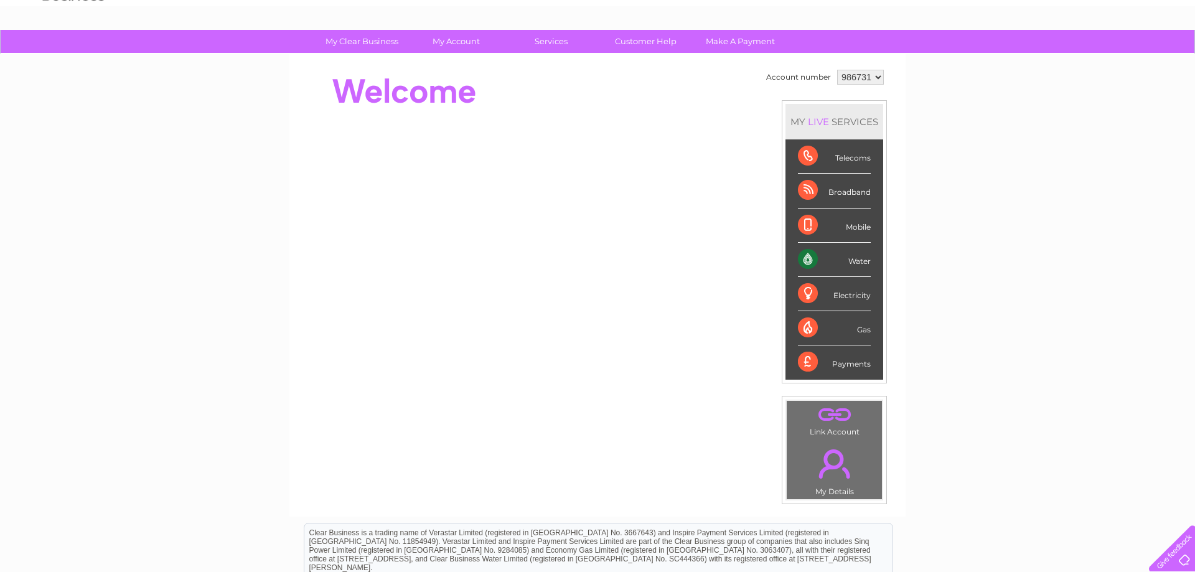
click at [816, 263] on div "Water" at bounding box center [834, 260] width 73 height 34
click at [808, 263] on div "Water" at bounding box center [834, 260] width 73 height 34
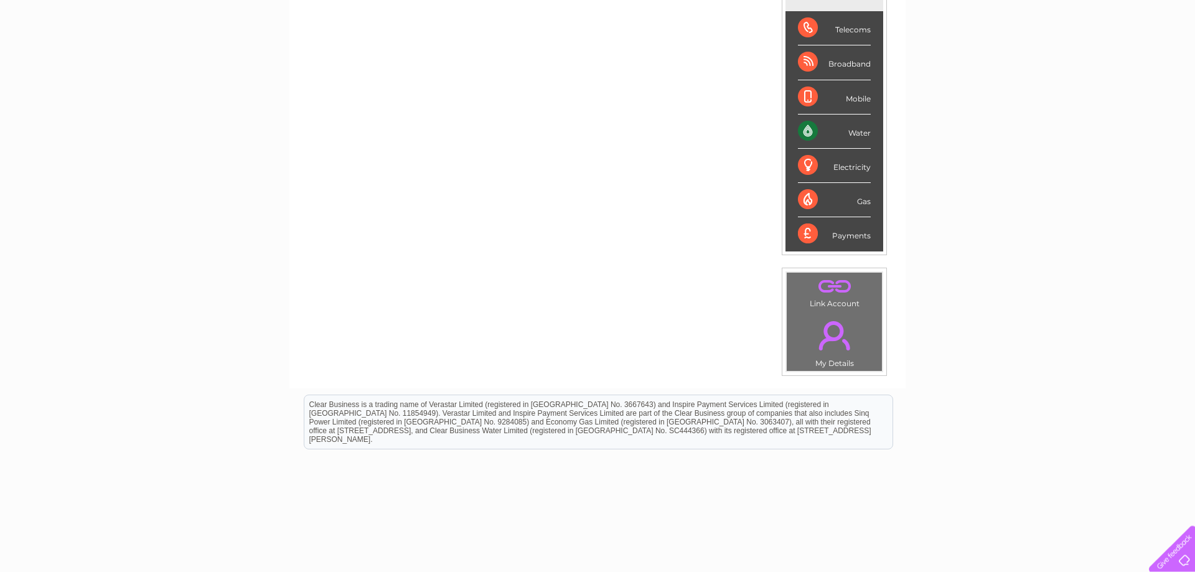
scroll to position [230, 0]
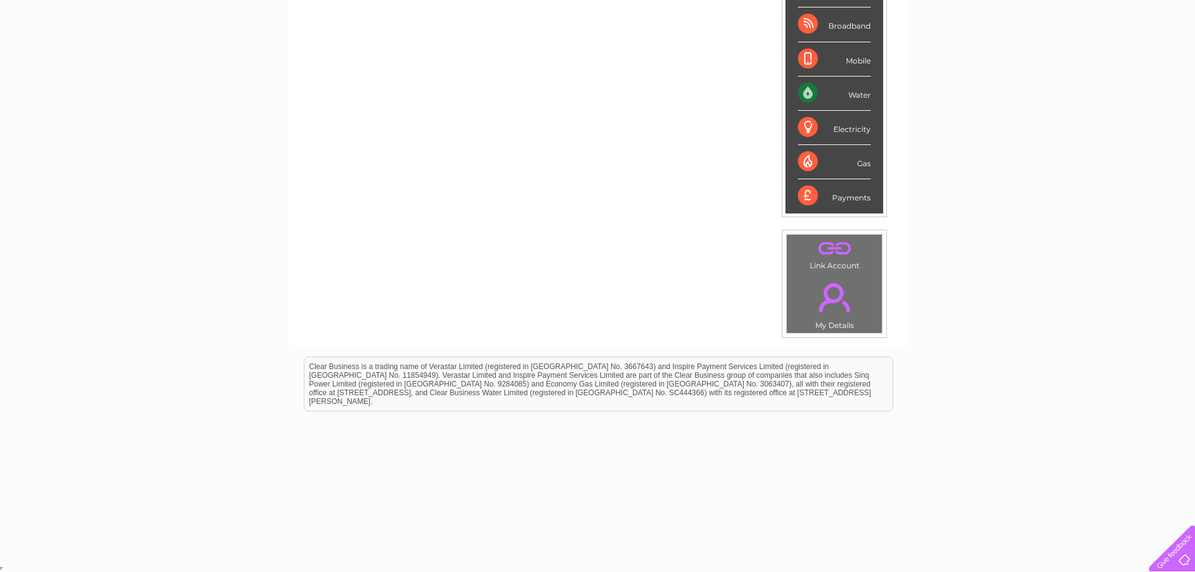
click at [824, 320] on td ". My Details" at bounding box center [834, 303] width 96 height 61
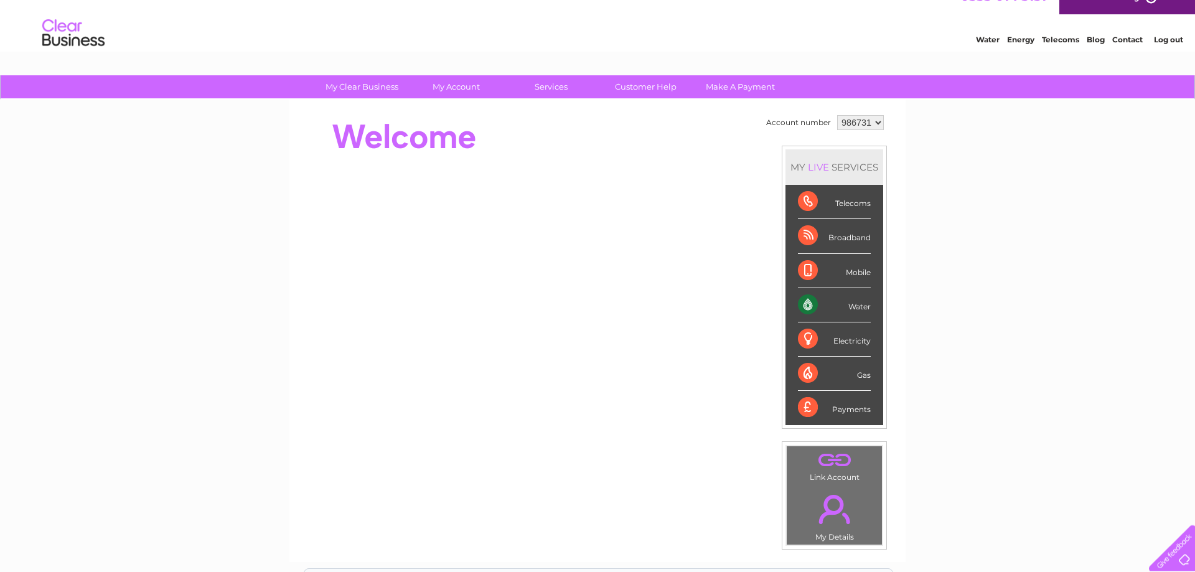
scroll to position [0, 0]
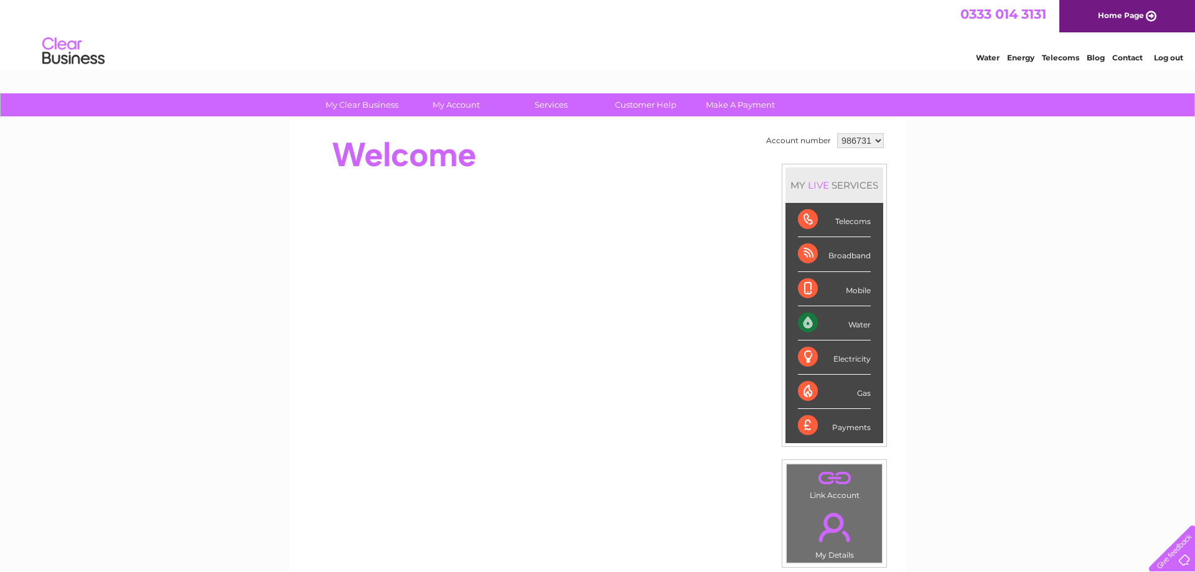
click at [837, 133] on select "986731" at bounding box center [860, 140] width 47 height 15
click at [814, 186] on div "LIVE" at bounding box center [818, 185] width 26 height 12
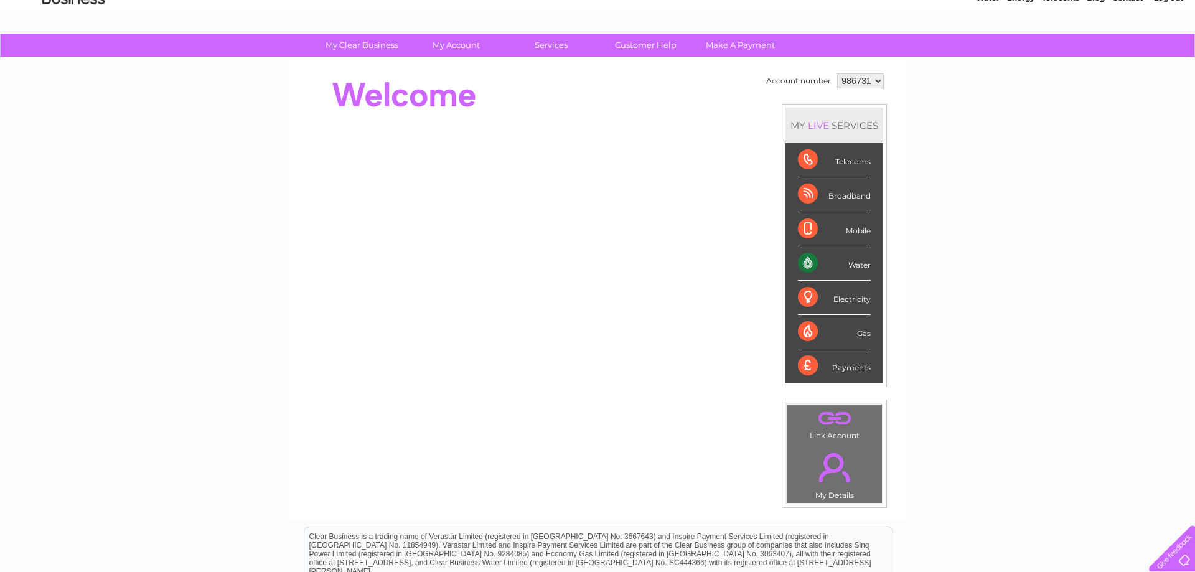
scroll to position [190, 0]
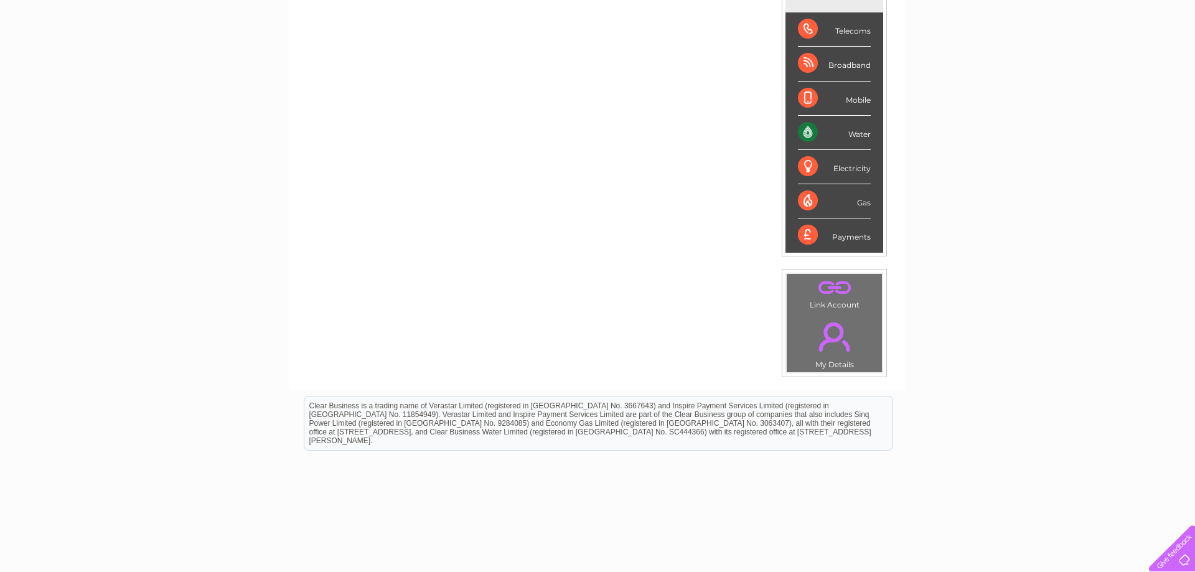
click at [823, 334] on link "." at bounding box center [834, 337] width 89 height 44
click at [824, 332] on link "." at bounding box center [834, 337] width 89 height 44
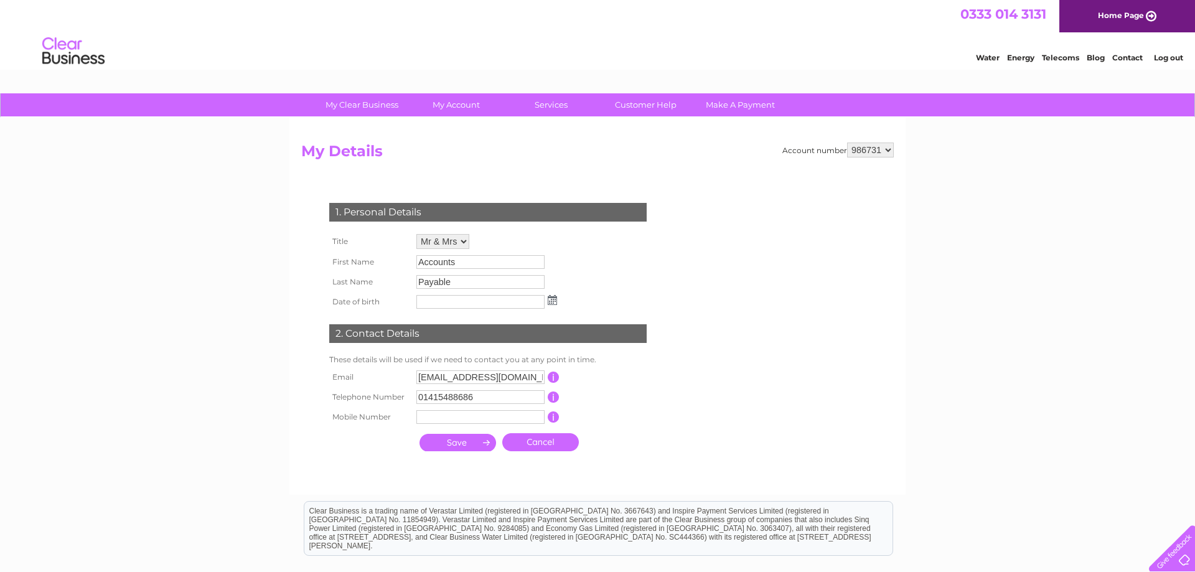
click at [465, 446] on input "submit" at bounding box center [457, 442] width 77 height 17
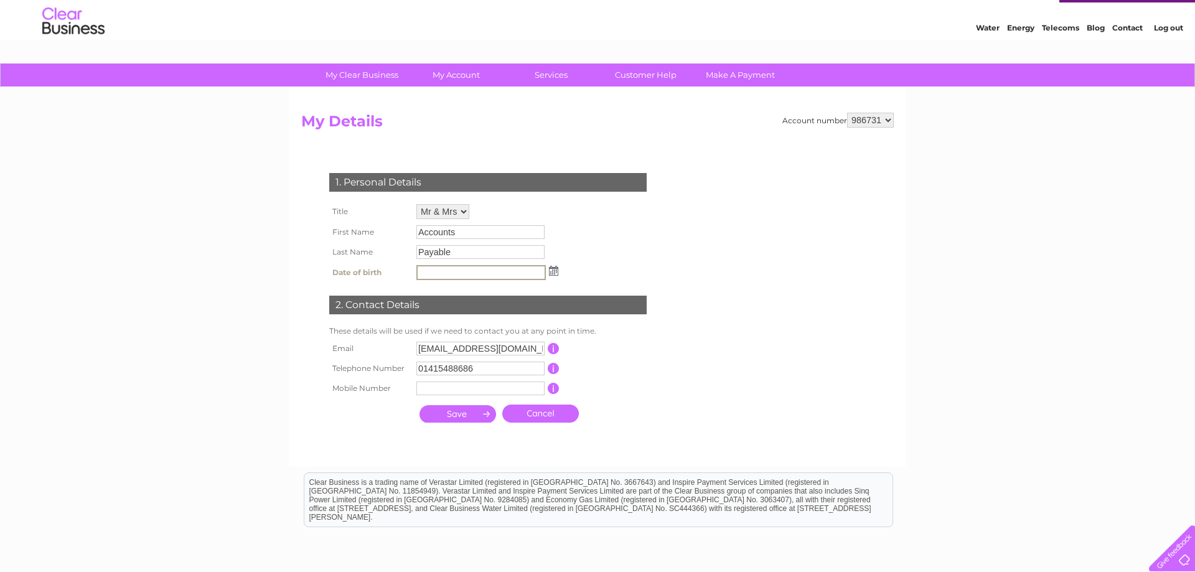
scroll to position [22, 0]
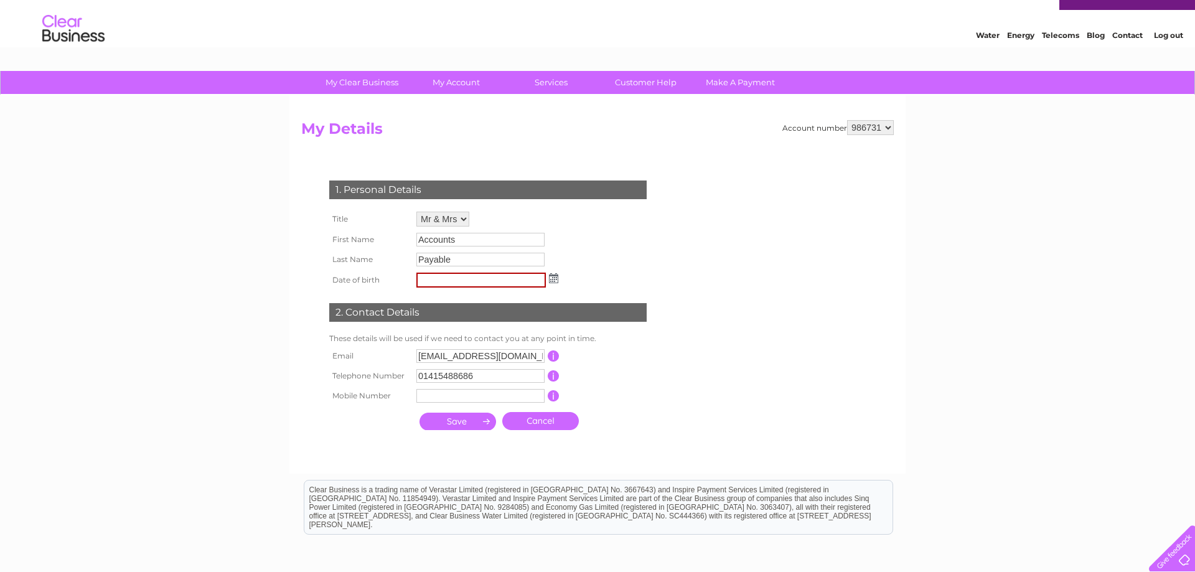
click at [553, 281] on img at bounding box center [553, 278] width 9 height 10
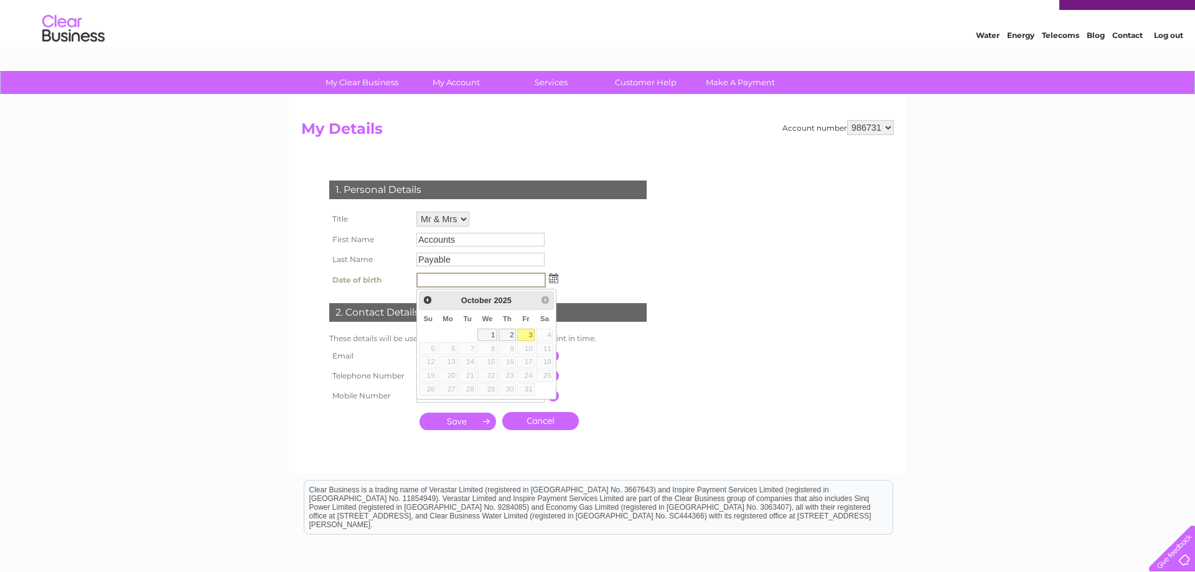
click at [553, 281] on img at bounding box center [553, 278] width 9 height 10
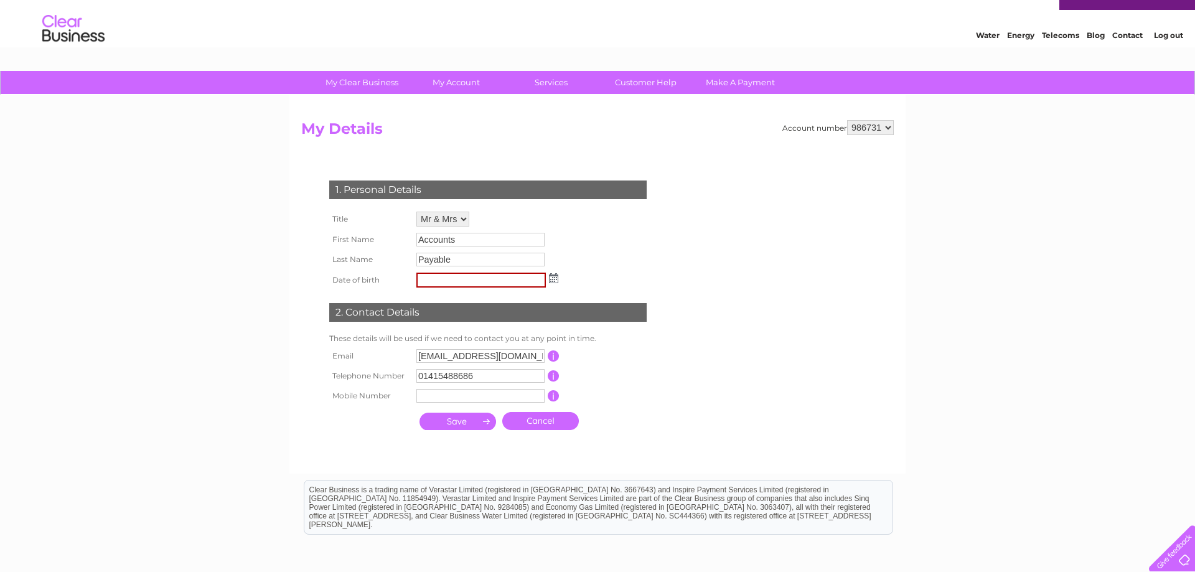
click at [531, 421] on link "Cancel" at bounding box center [540, 421] width 77 height 18
